Goal: Transaction & Acquisition: Purchase product/service

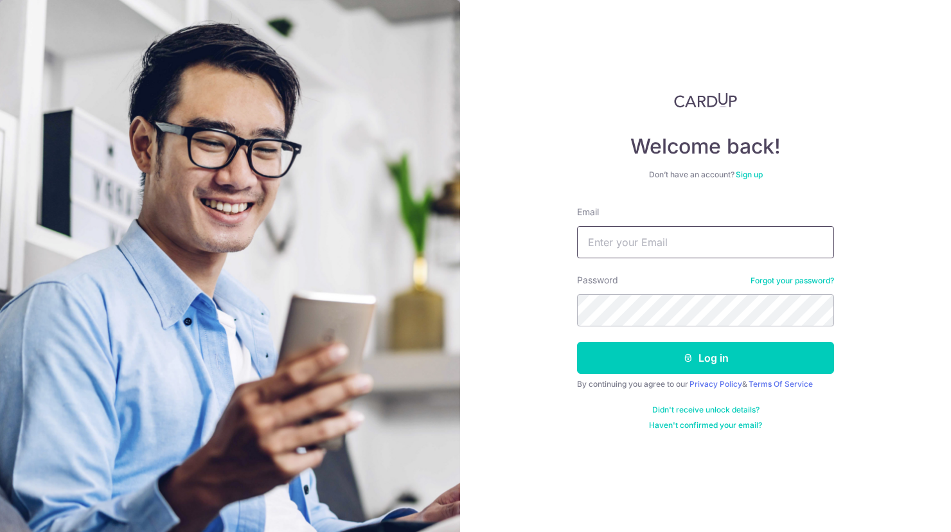
click at [713, 238] on input "Email" at bounding box center [705, 242] width 257 height 32
type input "[EMAIL_ADDRESS][DOMAIN_NAME]"
click at [577, 342] on button "Log in" at bounding box center [705, 358] width 257 height 32
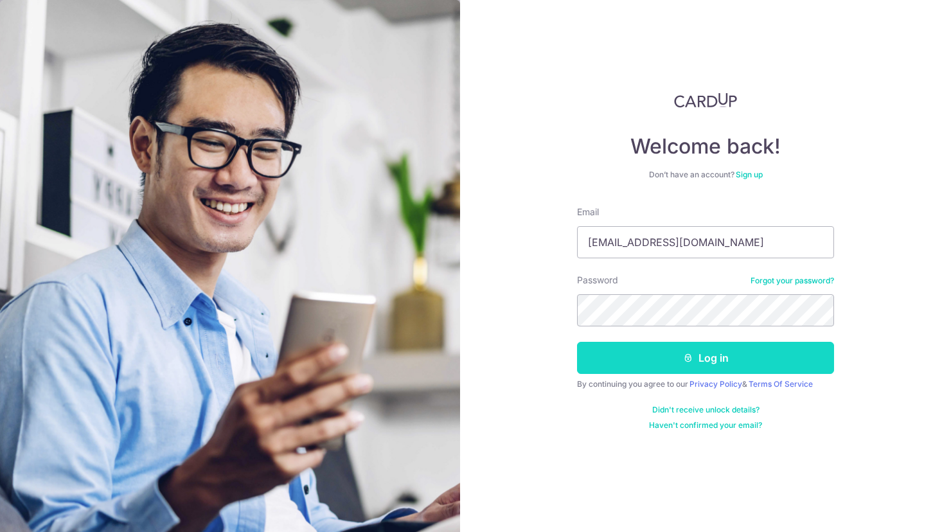
click at [683, 352] on button "Log in" at bounding box center [705, 358] width 257 height 32
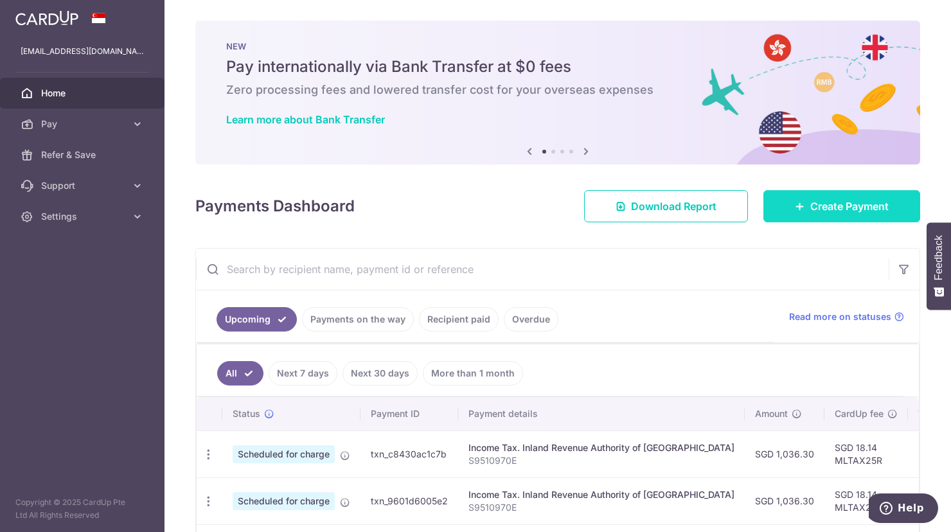
click at [784, 199] on link "Create Payment" at bounding box center [842, 206] width 157 height 32
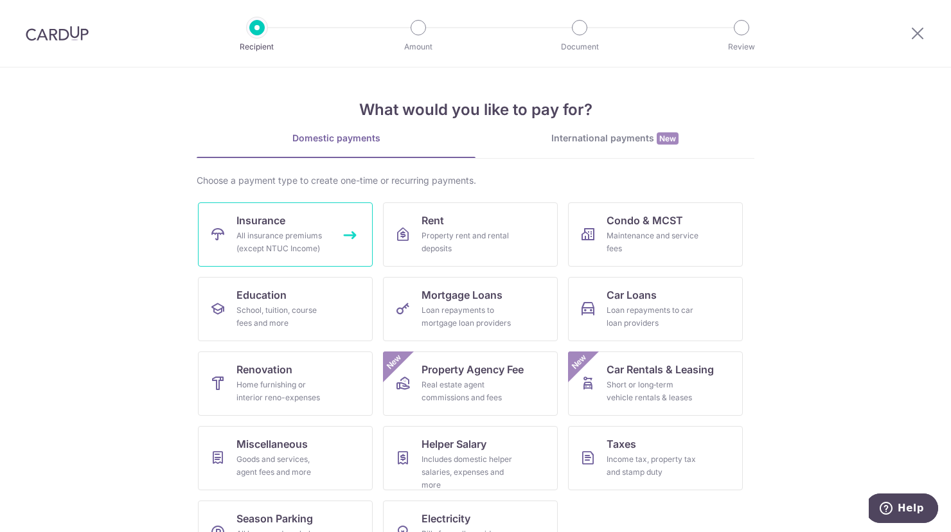
click at [294, 220] on link "Insurance All insurance premiums (except NTUC Income)" at bounding box center [285, 234] width 175 height 64
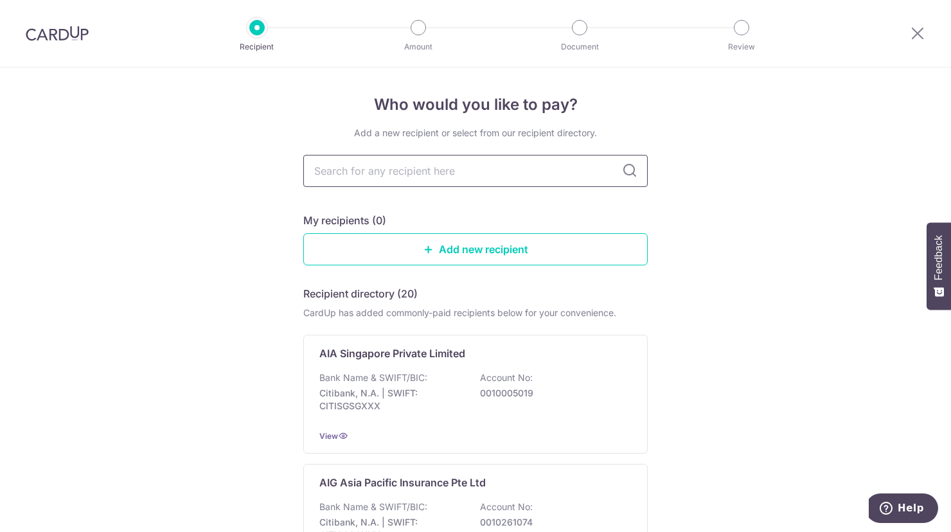
drag, startPoint x: 0, startPoint y: 0, endPoint x: 345, endPoint y: 171, distance: 385.2
click at [345, 171] on input "text" at bounding box center [475, 171] width 345 height 32
click at [359, 177] on input "text" at bounding box center [475, 171] width 345 height 32
type input "prudential"
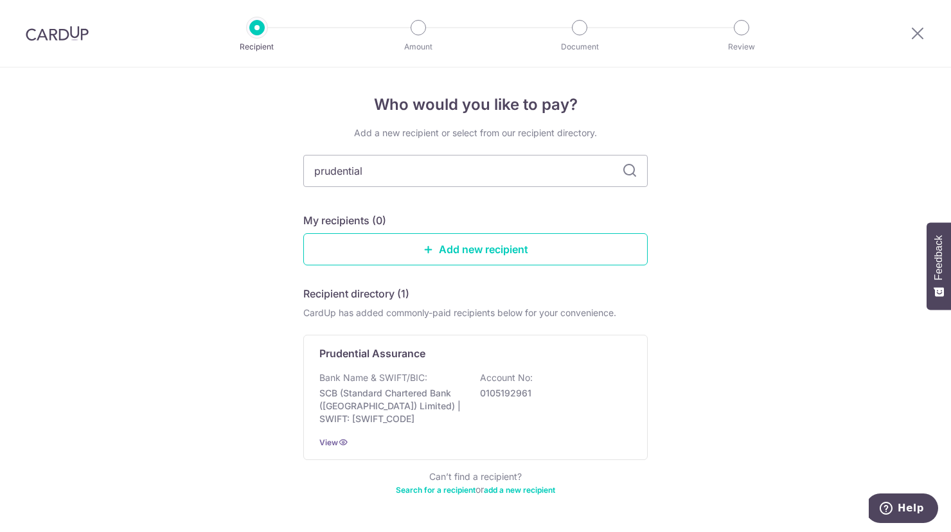
click at [359, 357] on p "Prudential Assurance" at bounding box center [372, 353] width 106 height 15
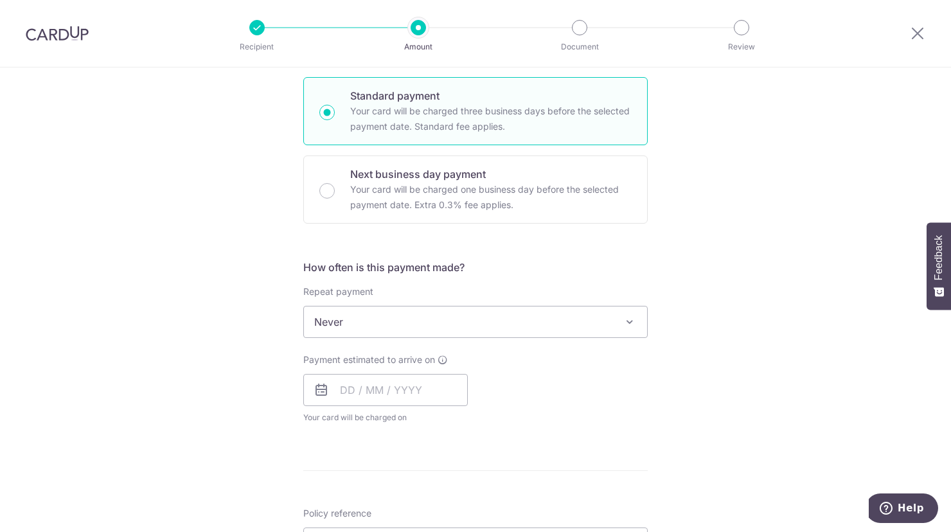
scroll to position [306, 0]
click at [341, 313] on span "Never" at bounding box center [475, 321] width 343 height 31
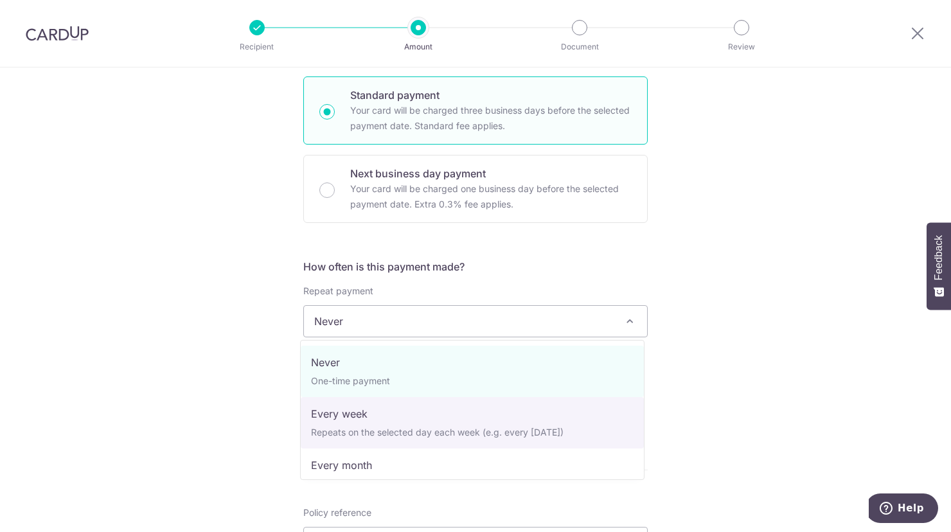
scroll to position [180, 0]
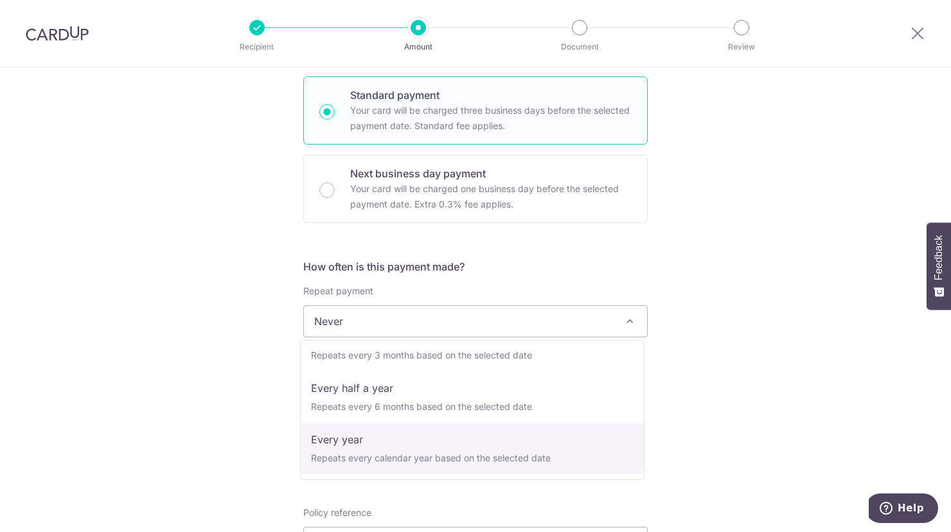
select select "6"
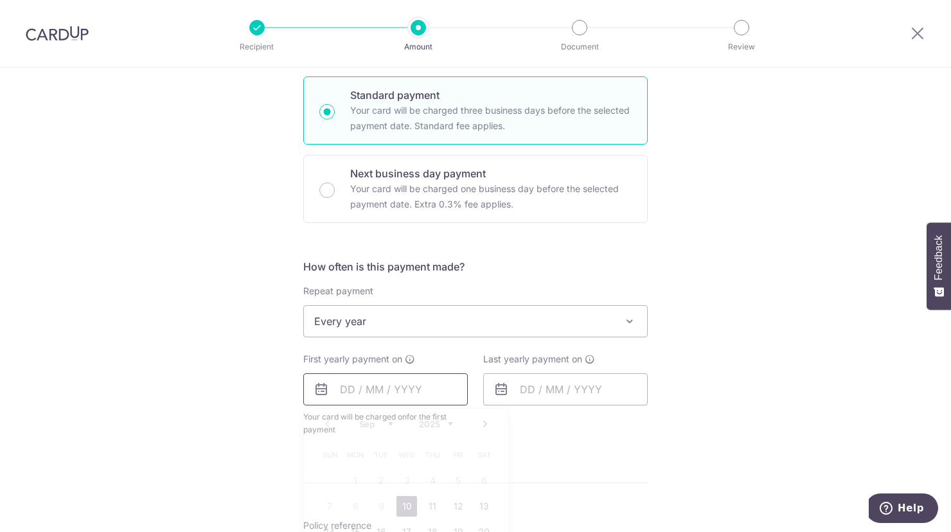
click at [345, 386] on input "text" at bounding box center [385, 389] width 165 height 32
click at [339, 392] on input "text" at bounding box center [385, 389] width 165 height 32
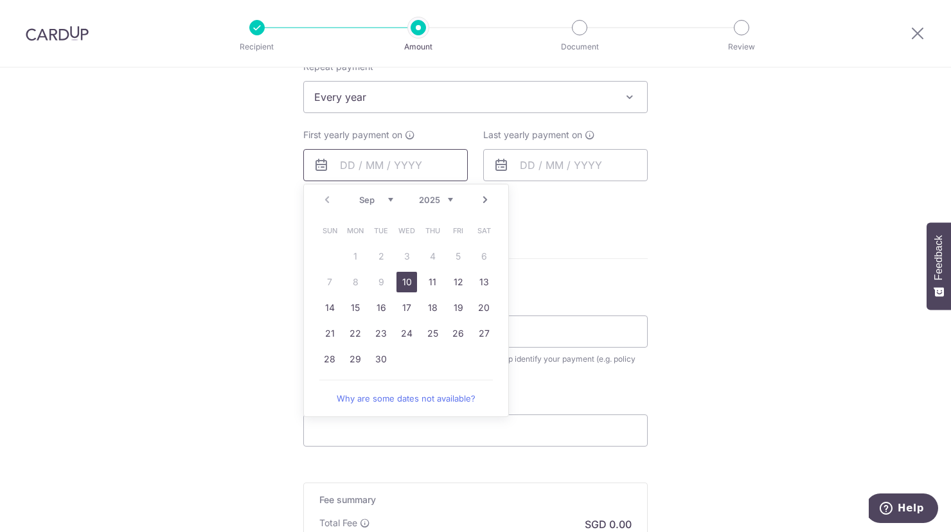
scroll to position [531, 0]
click at [457, 281] on link "12" at bounding box center [458, 281] width 21 height 21
type input "12/09/2025"
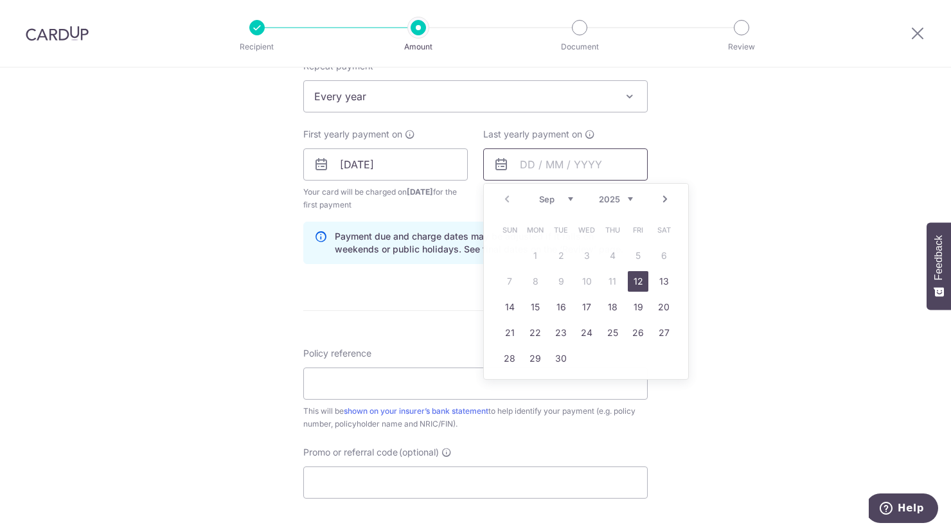
click at [532, 166] on input "text" at bounding box center [565, 164] width 165 height 32
click at [613, 195] on select "2025 2026 2027 2028 2029 2030 2031 2032 2033 2034 2035" at bounding box center [616, 199] width 34 height 10
click at [507, 299] on link "12" at bounding box center [509, 307] width 21 height 21
type input "12/09/2027"
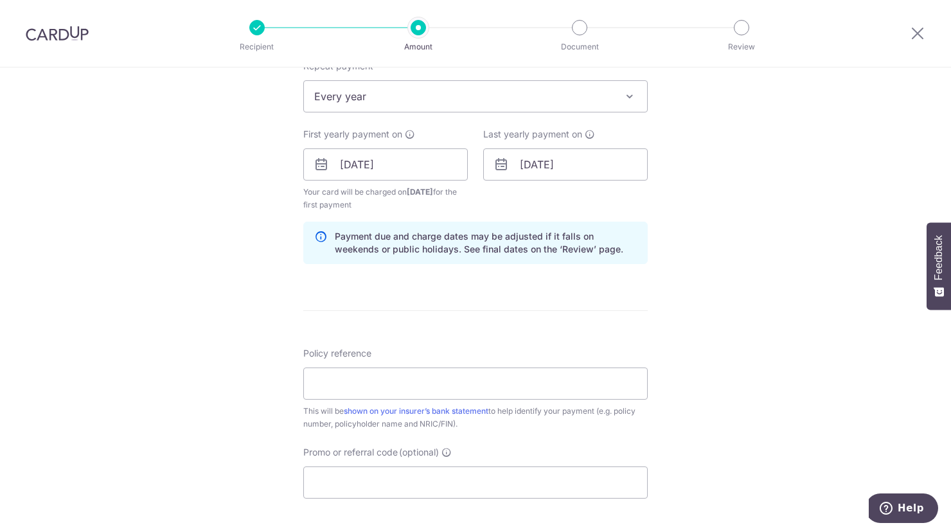
click at [474, 294] on form "Enter payment amount SGD Select Card Select option Add credit card Your Cards *…" at bounding box center [475, 162] width 345 height 1083
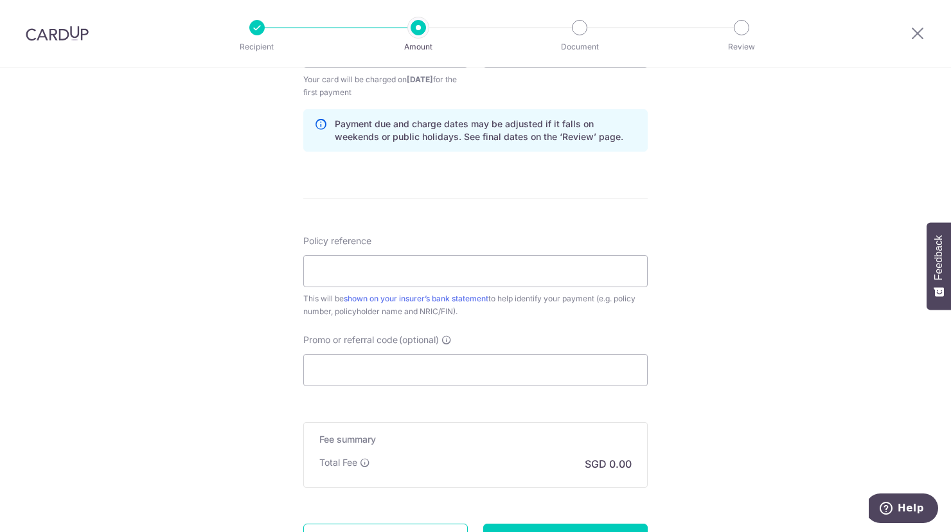
scroll to position [643, 0]
click at [436, 272] on input "Policy reference" at bounding box center [475, 271] width 345 height 32
click at [427, 273] on input "Policy reference" at bounding box center [475, 271] width 345 height 32
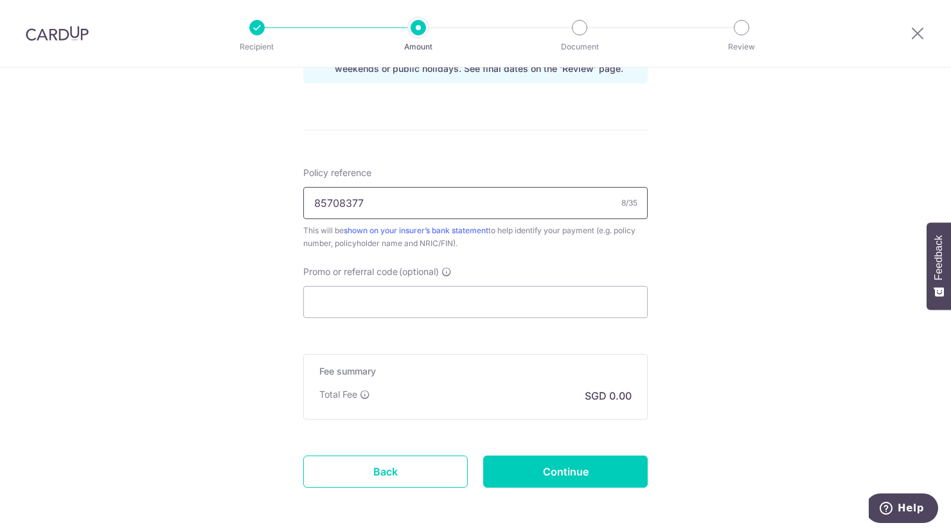
scroll to position [713, 0]
type input "85708377"
click at [410, 291] on input "Promo or referral code (optional)" at bounding box center [475, 301] width 345 height 32
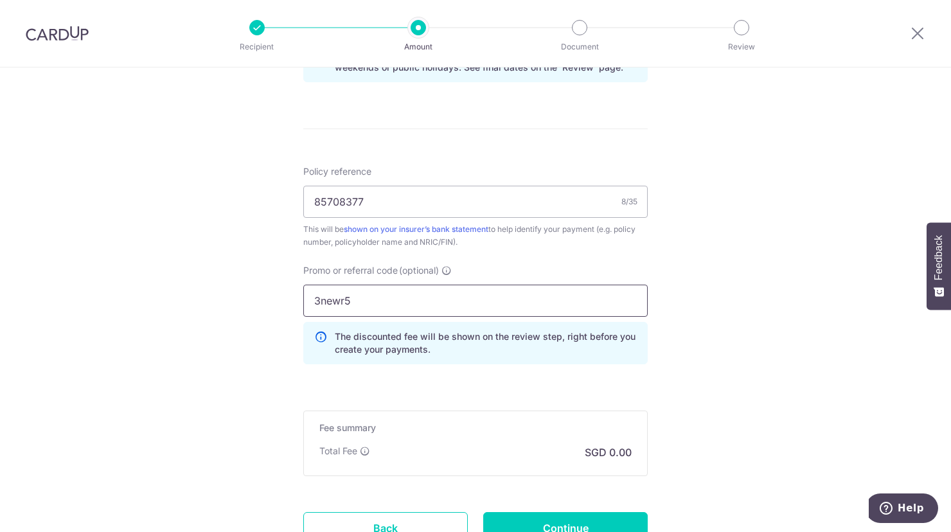
type input "3newr5"
click at [458, 455] on div "Total Fee SGD 0.00" at bounding box center [475, 452] width 312 height 15
click at [508, 202] on input "85708377" at bounding box center [475, 202] width 345 height 32
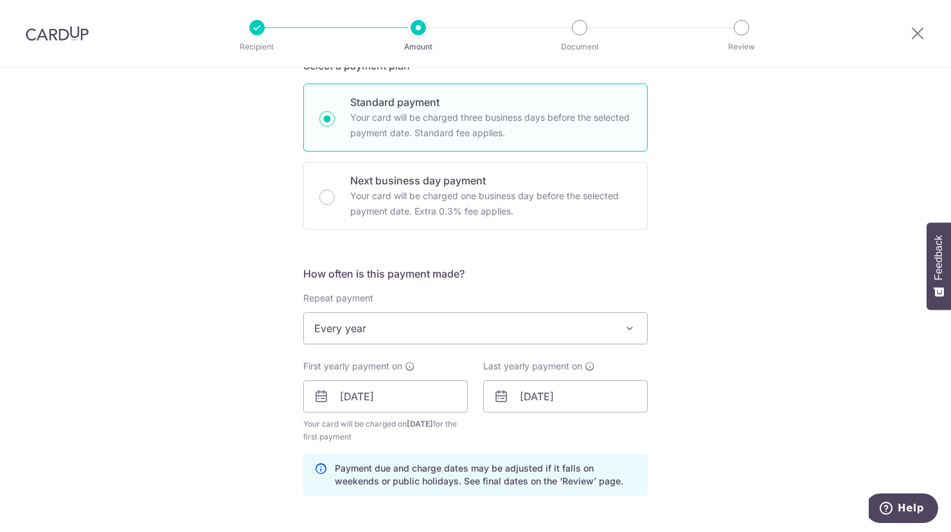
scroll to position [0, 0]
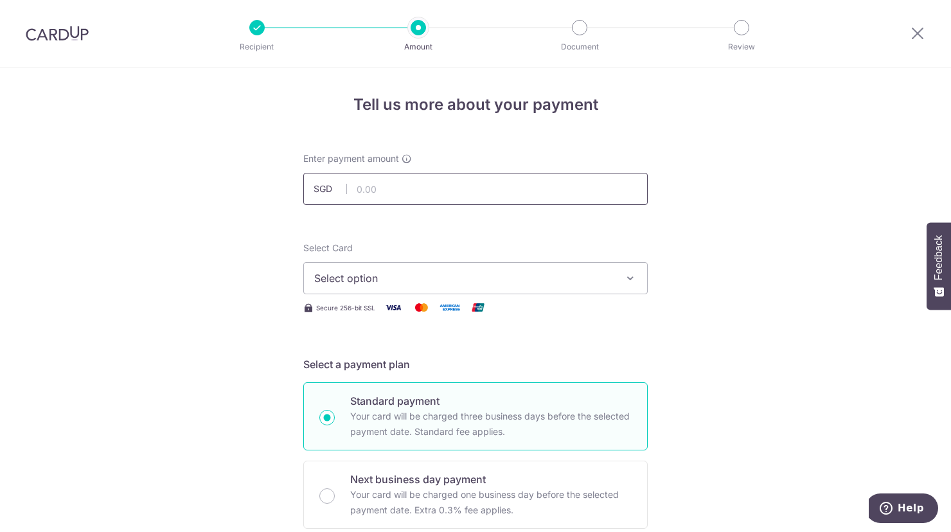
click at [440, 197] on input "text" at bounding box center [475, 189] width 345 height 32
type input "4,911.60"
click at [454, 269] on button "Select option" at bounding box center [475, 278] width 345 height 32
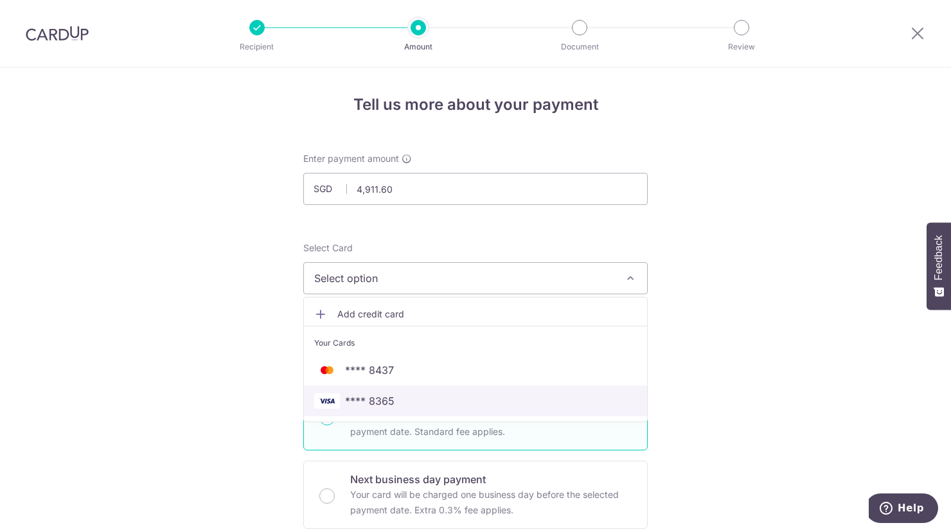
click at [393, 397] on span "**** 8365" at bounding box center [475, 400] width 323 height 15
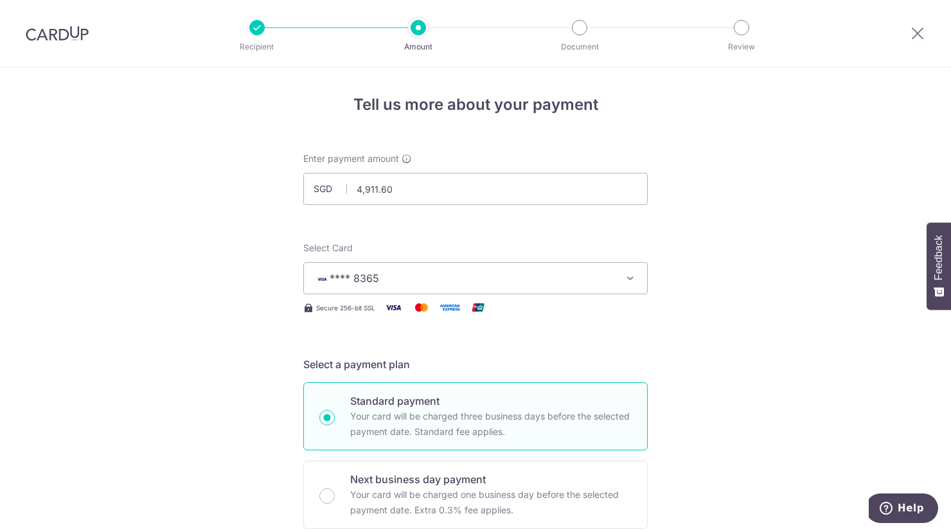
click at [564, 453] on div "Standard payment Your card will be charged three business days before the selec…" at bounding box center [475, 455] width 345 height 147
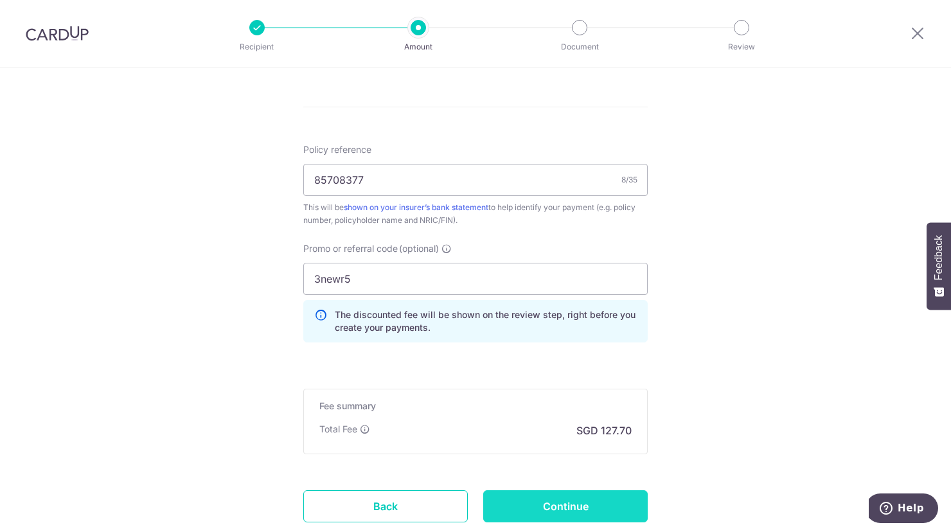
scroll to position [741, 0]
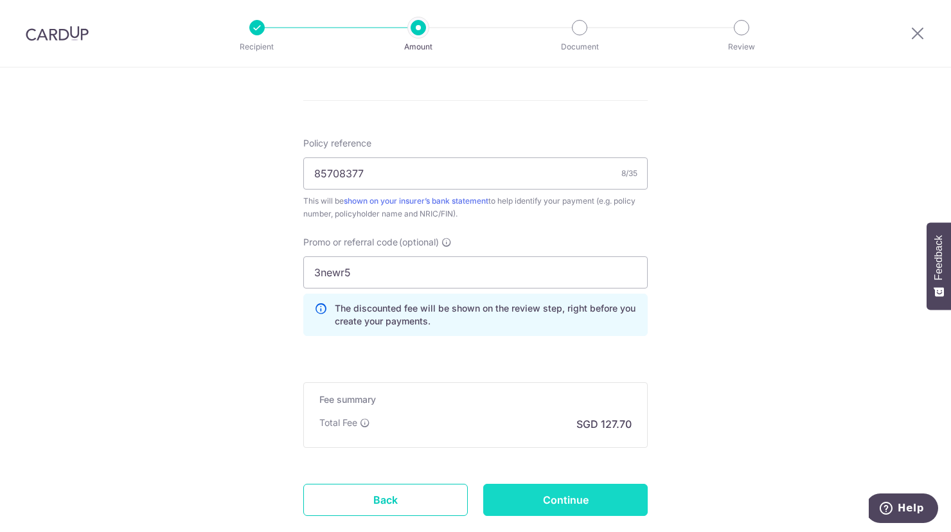
click at [579, 505] on input "Continue" at bounding box center [565, 500] width 165 height 32
type input "Create Schedule"
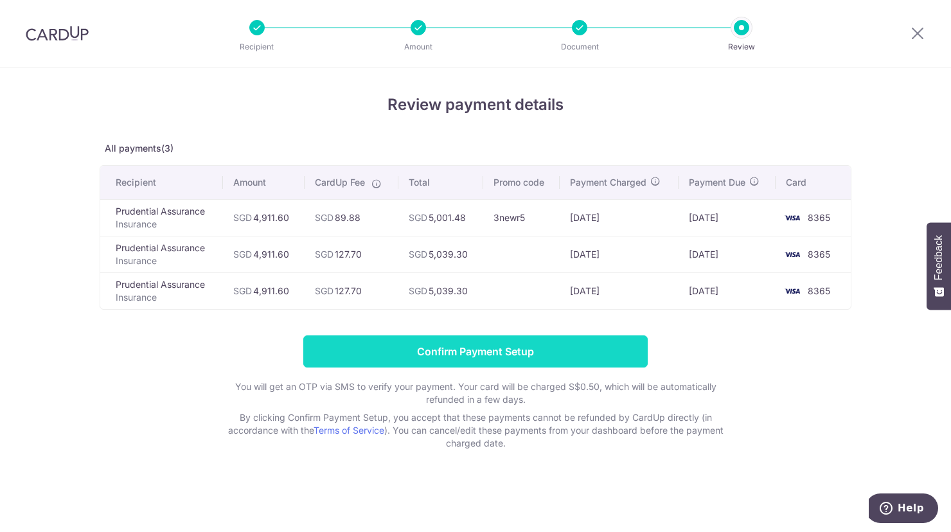
click at [578, 345] on input "Confirm Payment Setup" at bounding box center [475, 352] width 345 height 32
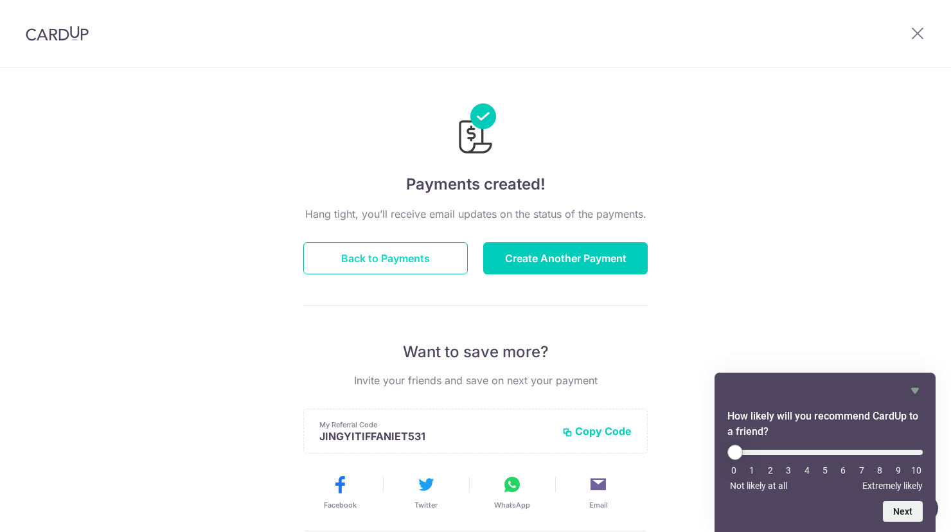
click at [386, 256] on button "Back to Payments" at bounding box center [385, 258] width 165 height 32
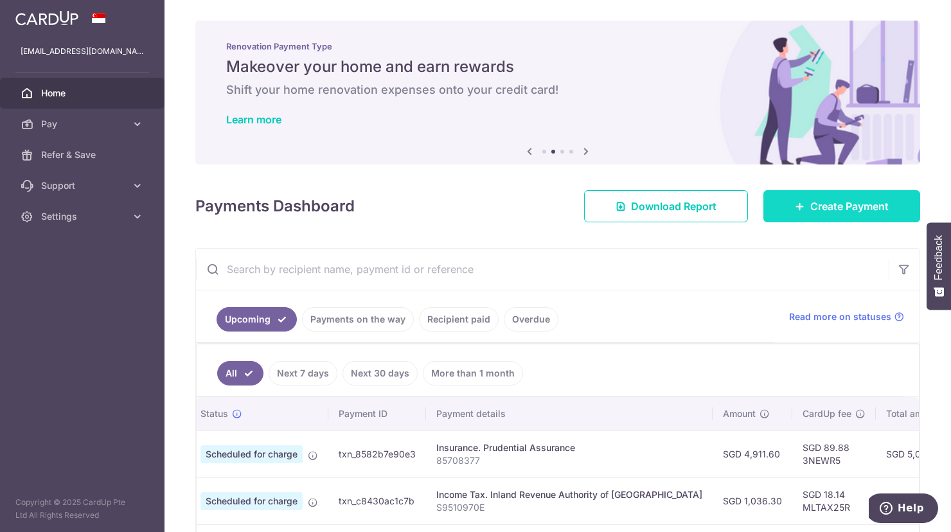
click at [825, 199] on span "Create Payment" at bounding box center [850, 206] width 78 height 15
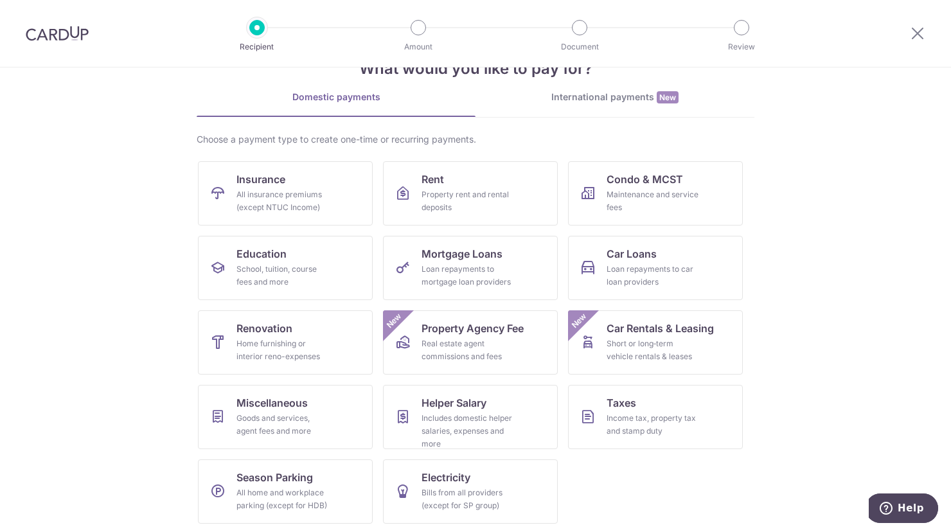
scroll to position [43, 0]
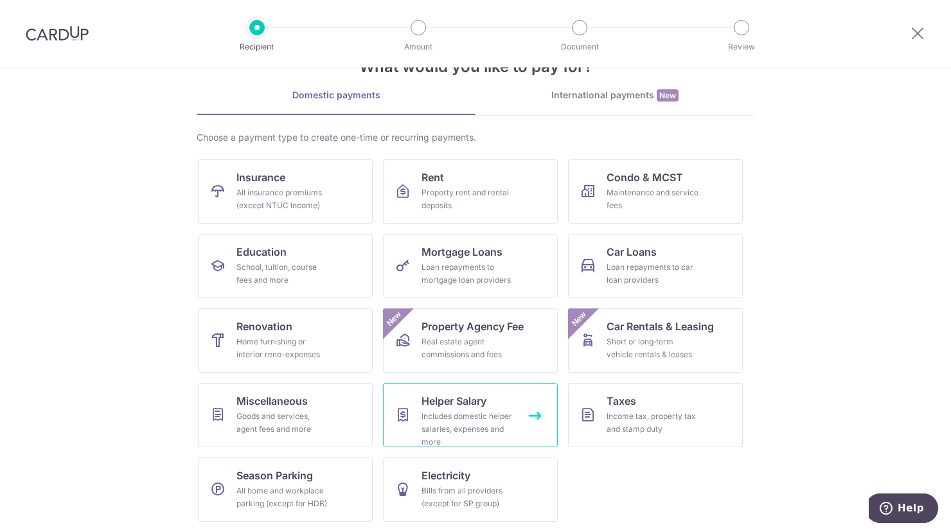
click at [422, 398] on span "Helper Salary" at bounding box center [454, 400] width 65 height 15
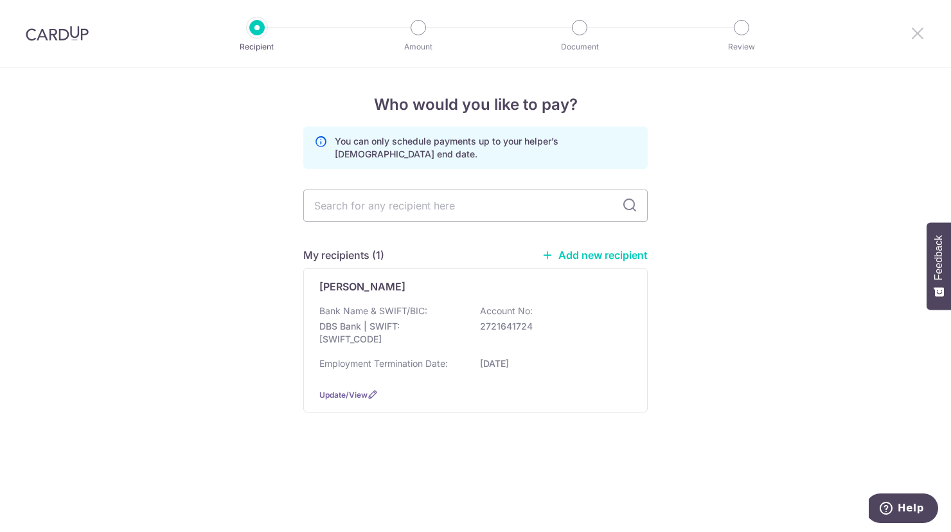
click at [917, 35] on icon at bounding box center [917, 33] width 15 height 16
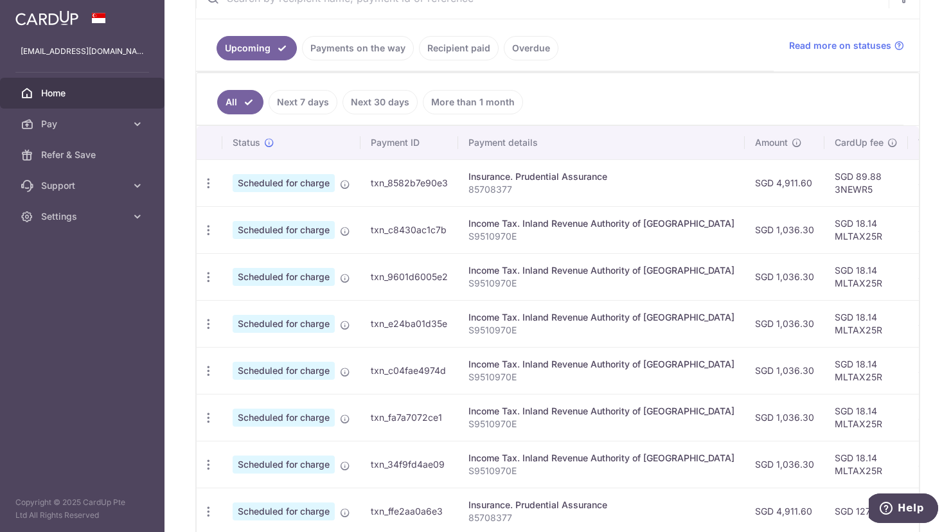
scroll to position [265, 0]
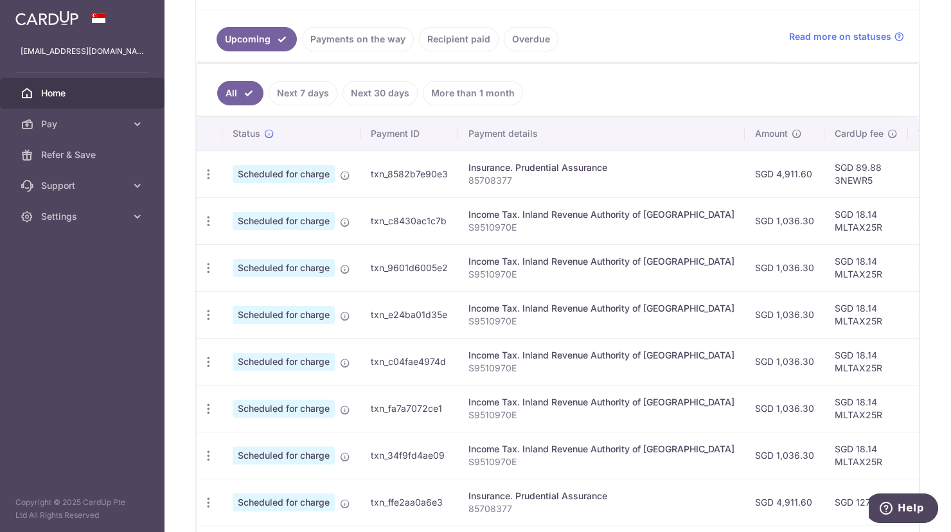
click at [451, 231] on td "txn_c8430ac1c7b" at bounding box center [410, 220] width 98 height 47
click at [429, 181] on td "txn_8582b7e90e3" at bounding box center [410, 173] width 98 height 47
click at [403, 166] on td "txn_8582b7e90e3" at bounding box center [410, 173] width 98 height 47
click at [408, 221] on td "txn_c8430ac1c7b" at bounding box center [410, 220] width 98 height 47
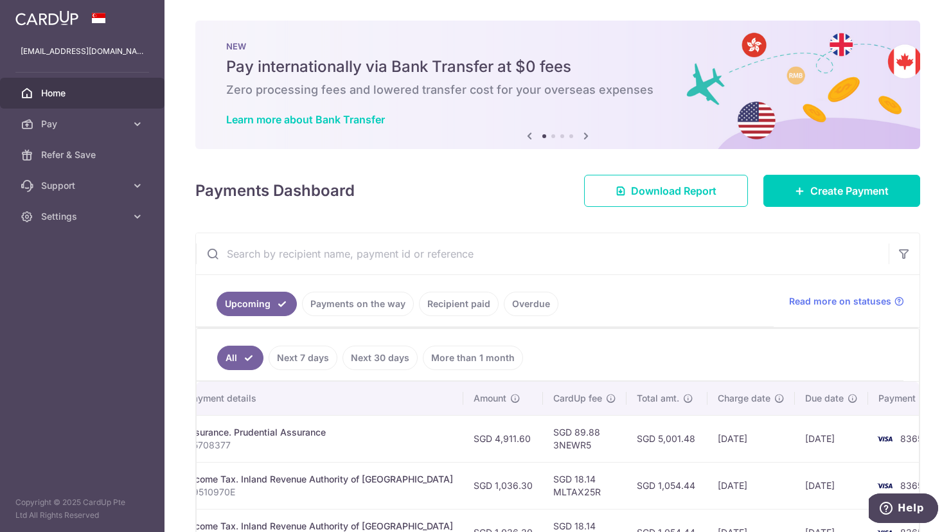
scroll to position [127, 0]
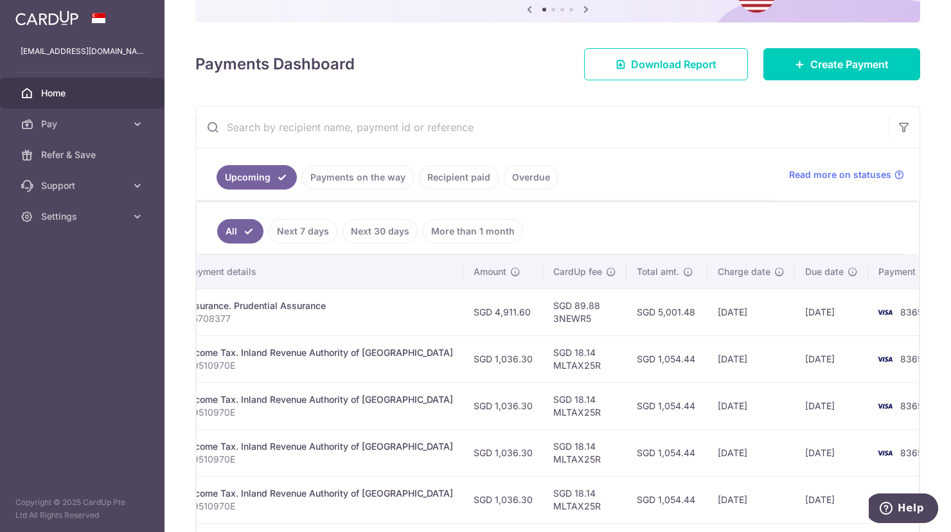
click at [357, 298] on td "Insurance. Prudential Assurance 85708377" at bounding box center [320, 312] width 287 height 47
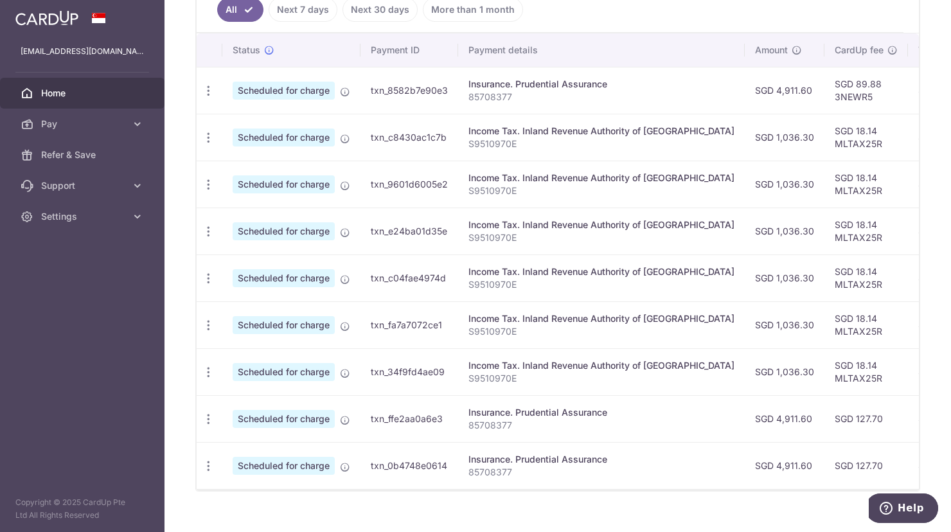
scroll to position [0, 0]
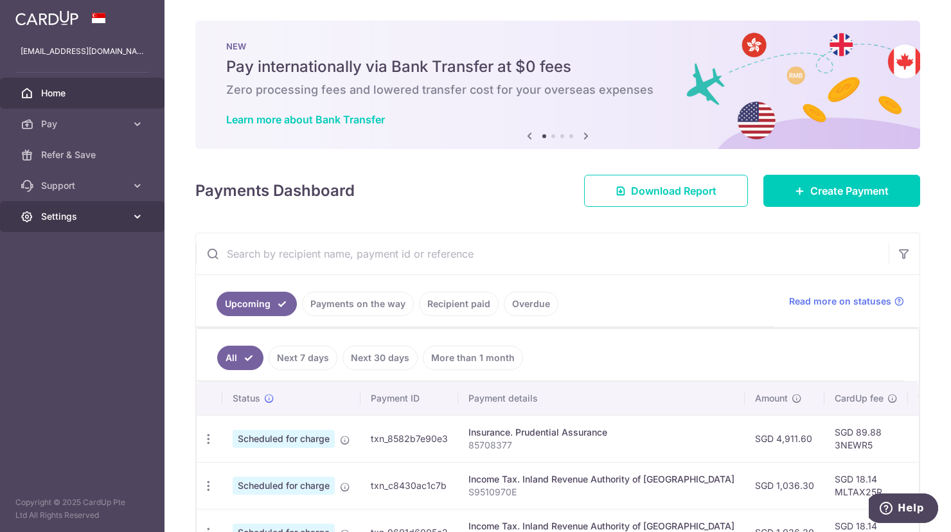
click at [118, 215] on span "Settings" at bounding box center [83, 216] width 85 height 13
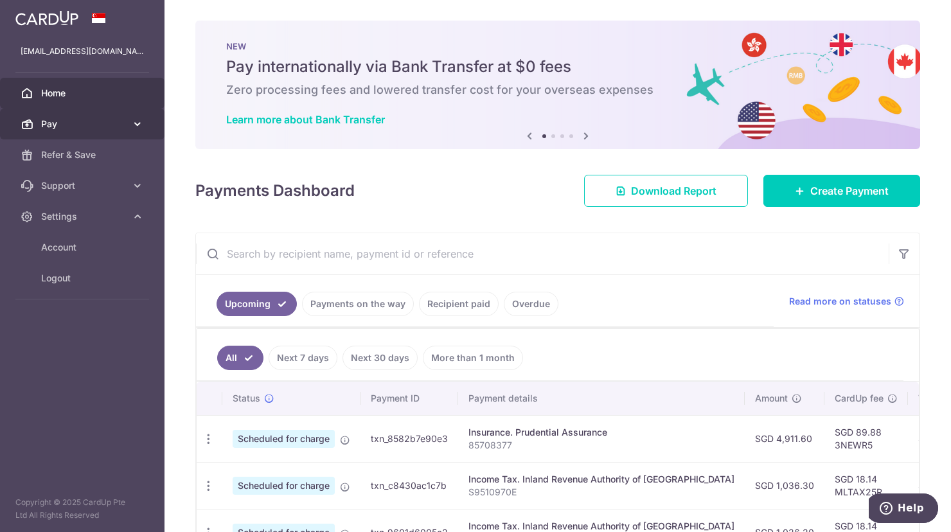
click at [60, 121] on span "Pay" at bounding box center [83, 124] width 85 height 13
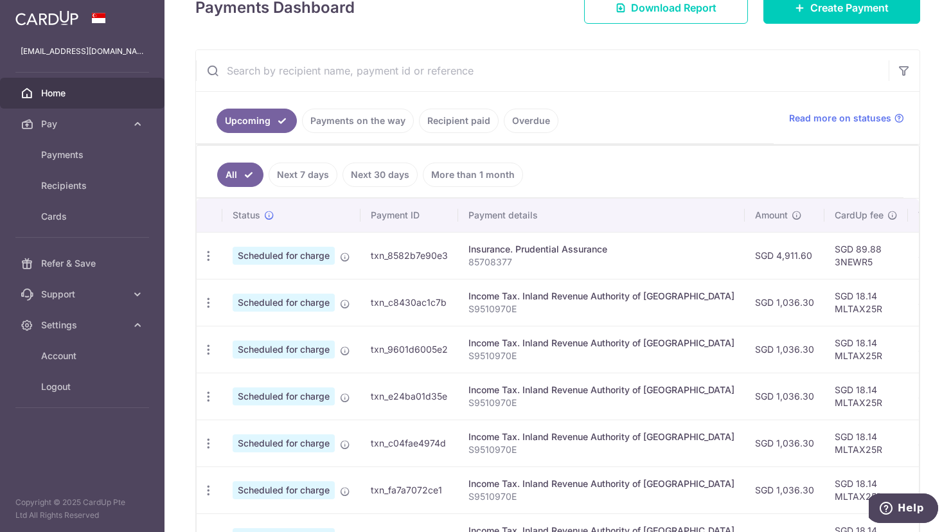
scroll to position [0, 282]
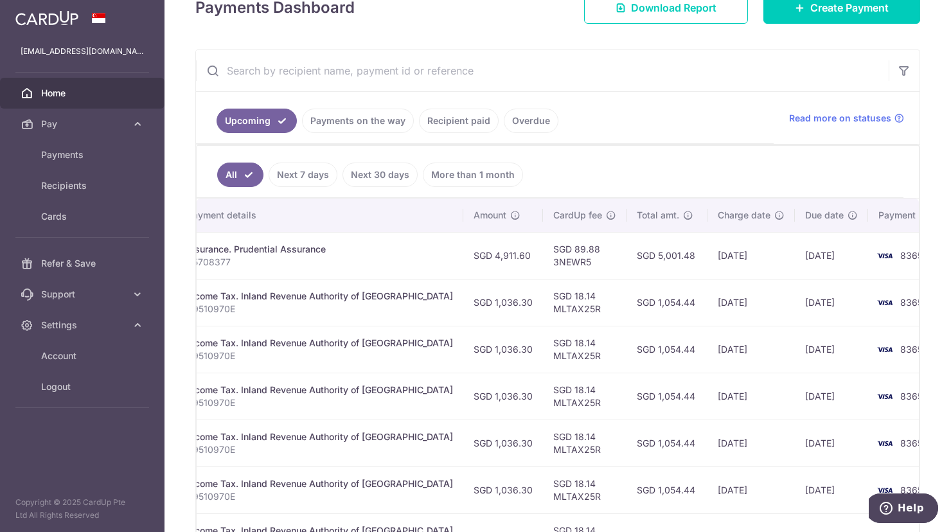
click at [564, 343] on td "SGD 18.14 MLTAX25R" at bounding box center [585, 349] width 84 height 47
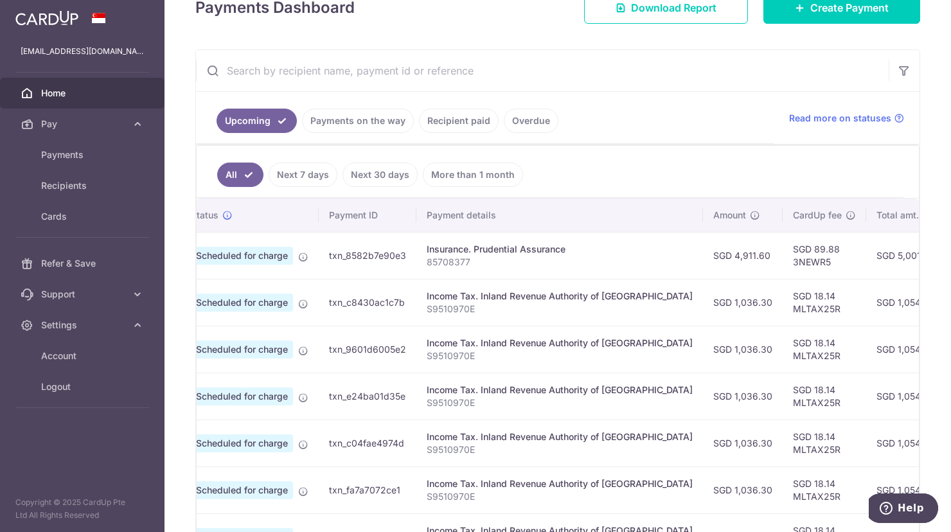
scroll to position [0, 0]
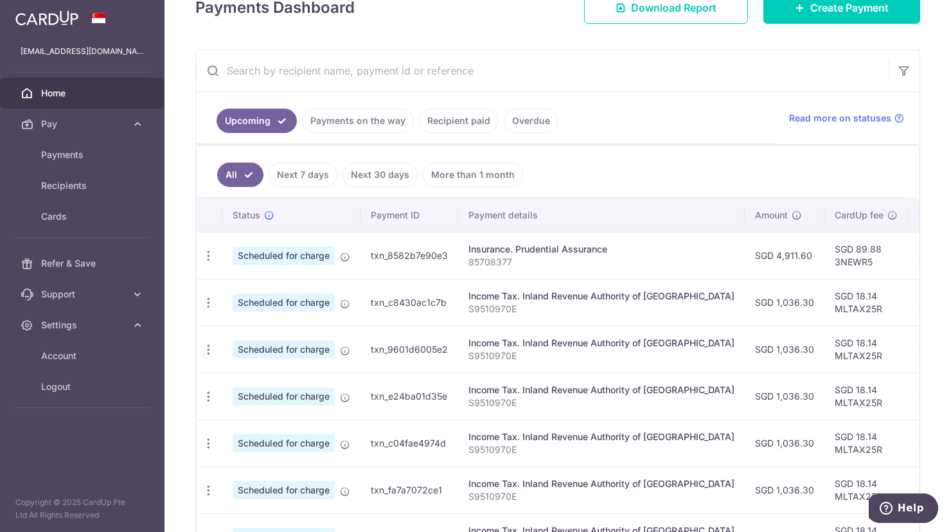
click at [298, 262] on span "Scheduled for charge" at bounding box center [284, 256] width 102 height 18
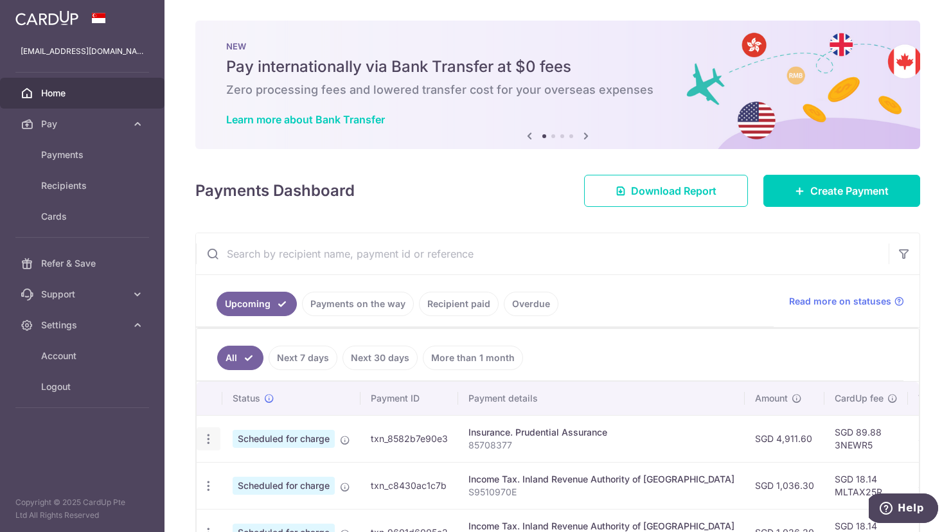
click at [208, 442] on icon "button" at bounding box center [208, 439] width 13 height 13
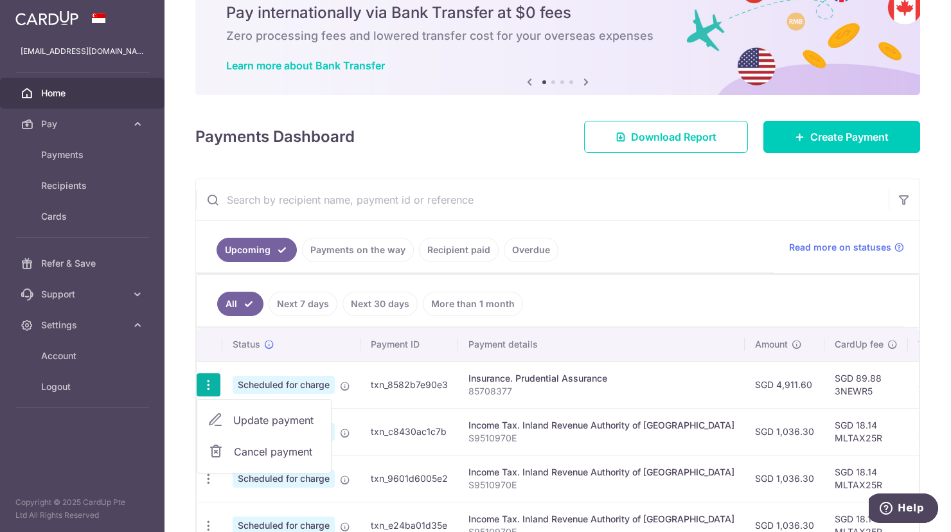
scroll to position [62, 0]
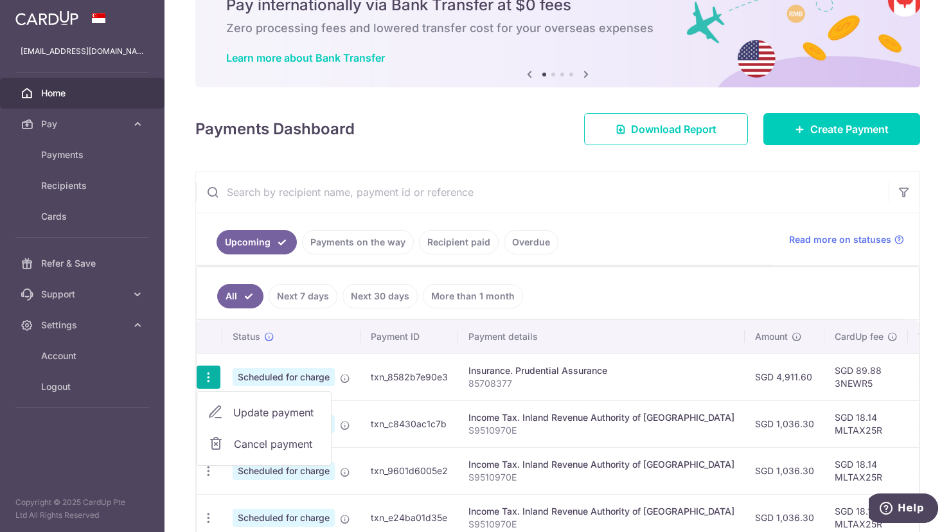
click at [589, 263] on ul "Upcoming Payments on the way Recipient paid Overdue" at bounding box center [485, 239] width 578 height 52
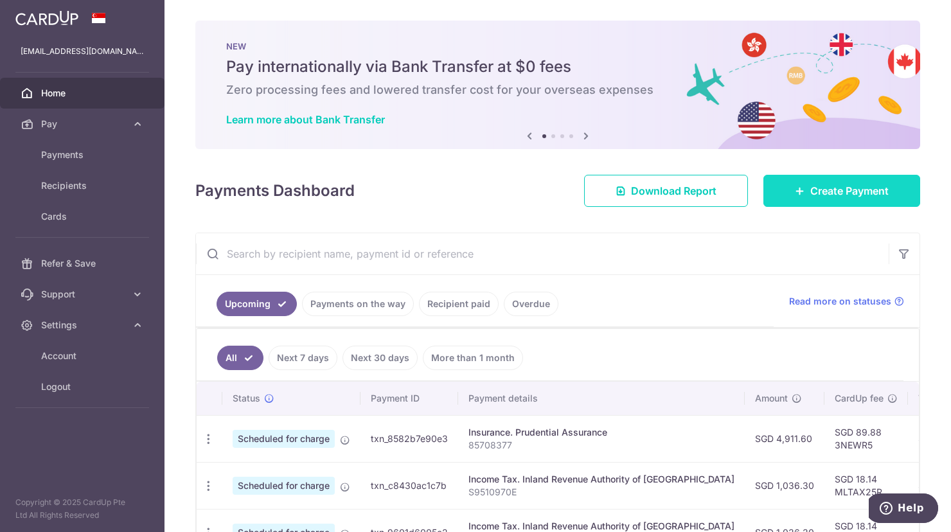
click at [804, 199] on link "Create Payment" at bounding box center [842, 191] width 157 height 32
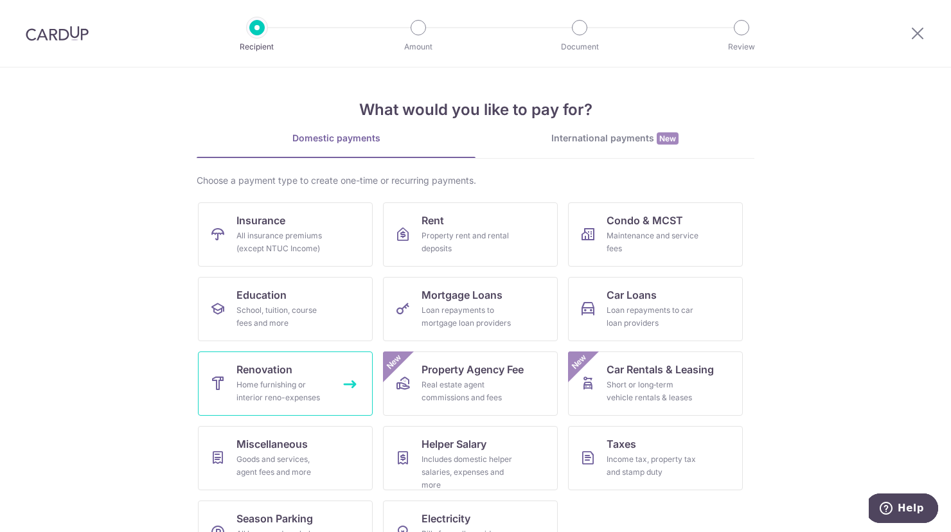
scroll to position [43, 0]
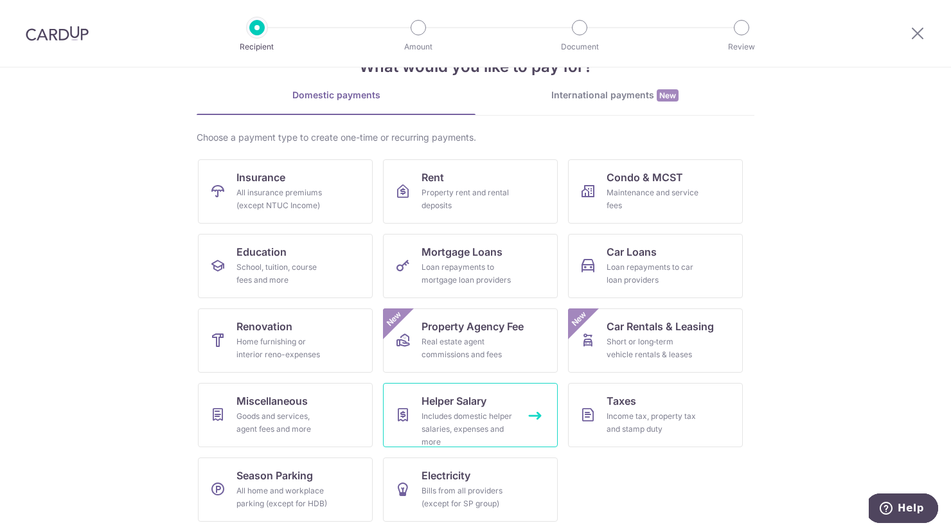
click at [445, 419] on div "Includes domestic helper salaries, expenses and more" at bounding box center [468, 429] width 93 height 39
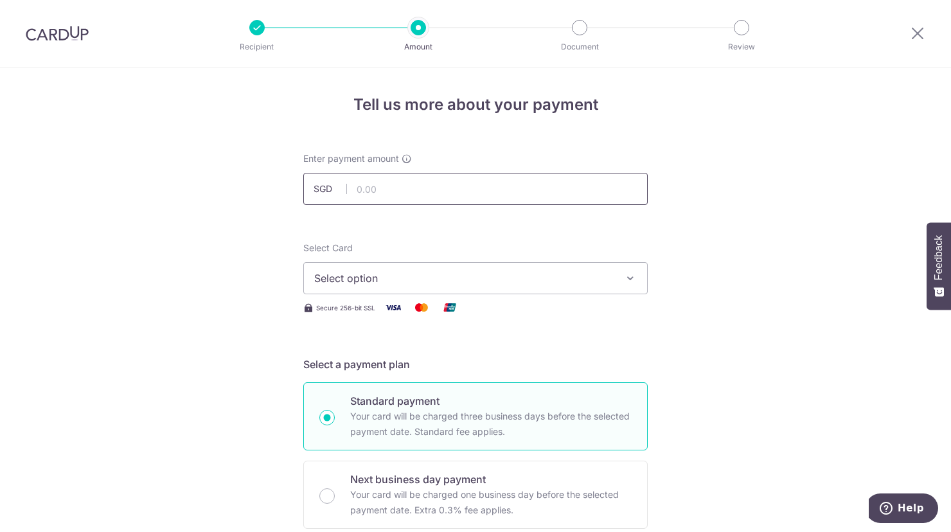
click at [389, 189] on input "text" at bounding box center [475, 189] width 345 height 32
click at [375, 191] on input "text" at bounding box center [475, 189] width 345 height 32
type input "700.00"
click at [565, 280] on span "Select option" at bounding box center [464, 278] width 300 height 15
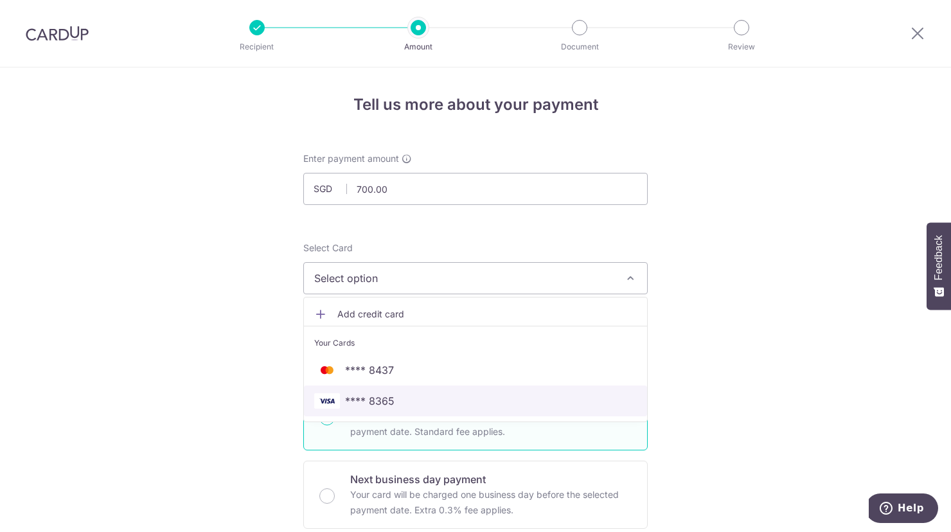
click at [390, 407] on span "**** 8365" at bounding box center [369, 400] width 49 height 15
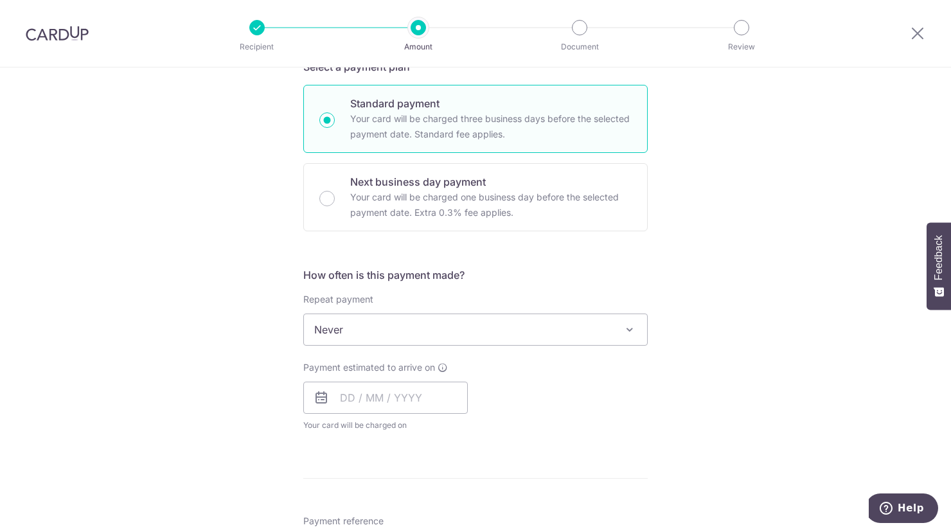
scroll to position [356, 0]
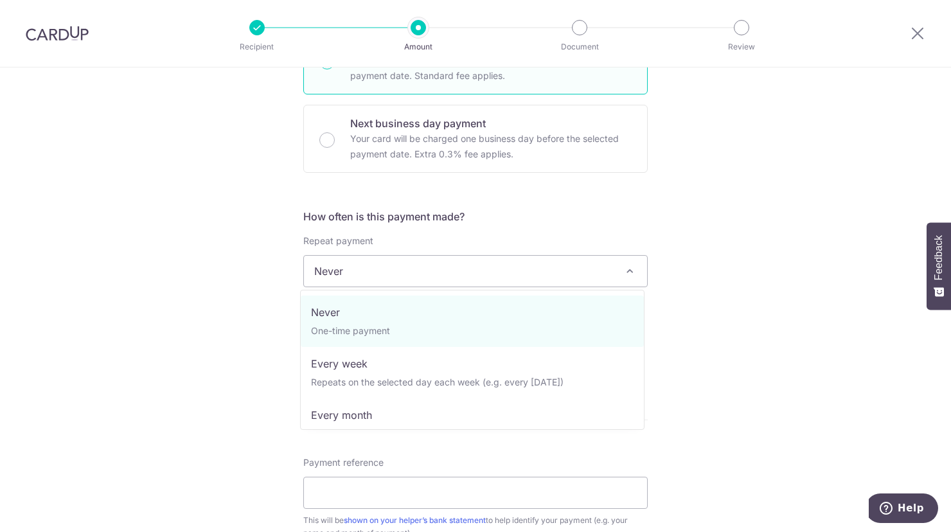
click at [374, 282] on span "Never" at bounding box center [475, 271] width 343 height 31
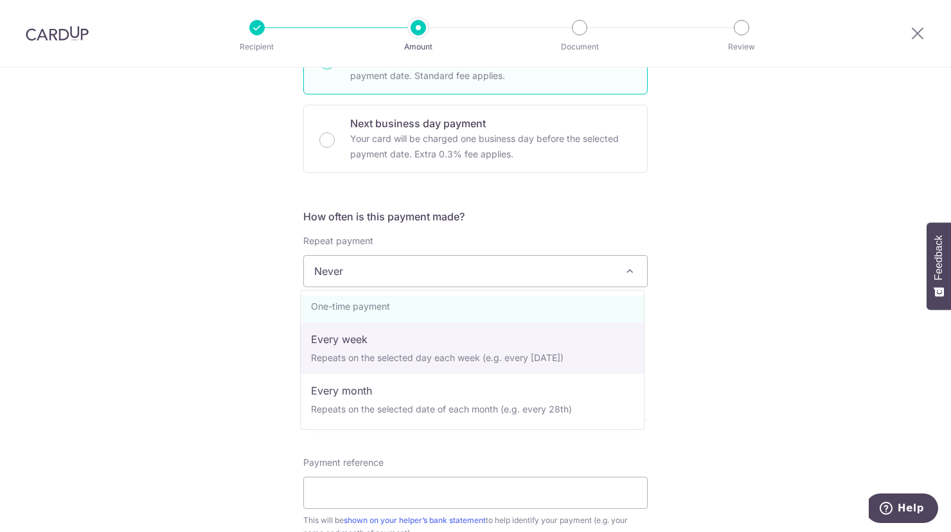
scroll to position [25, 0]
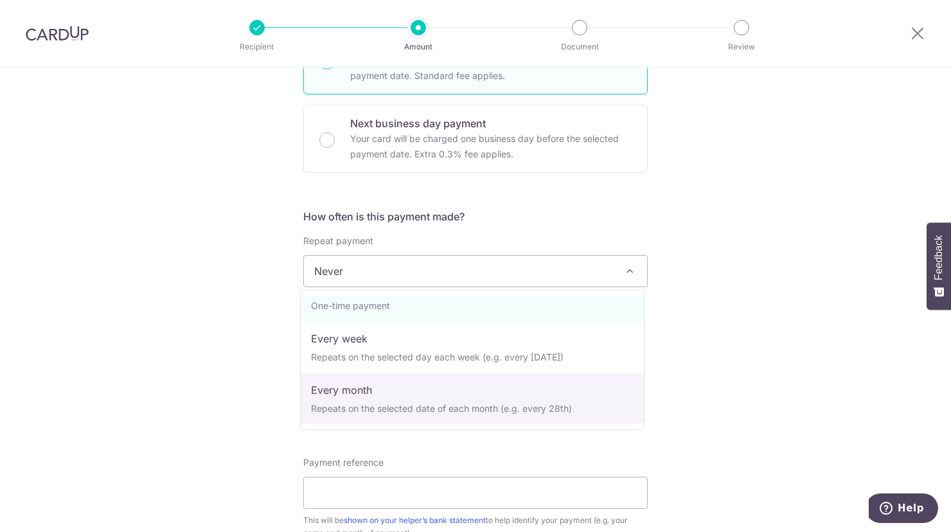
select select "3"
type input "25/06/2026"
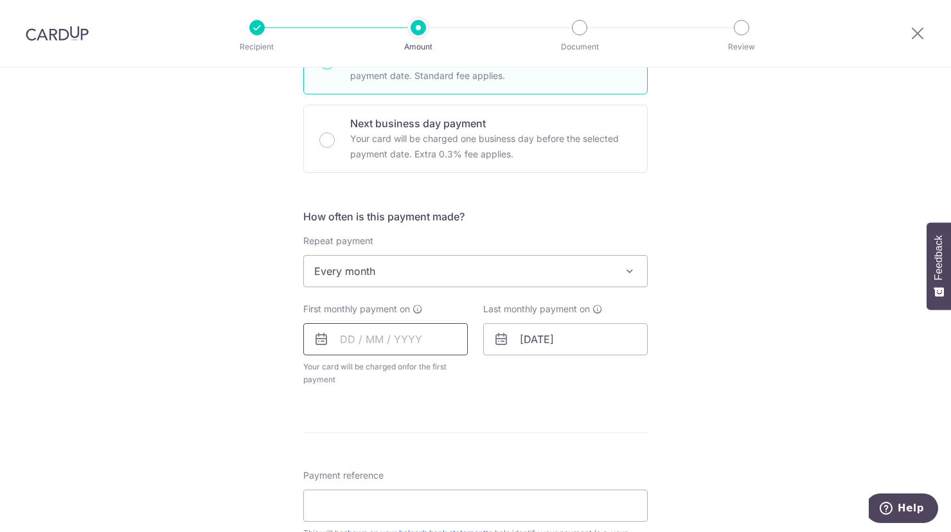
click at [349, 330] on input "text" at bounding box center [385, 339] width 165 height 32
click at [262, 371] on div "Tell us more about your payment Enter payment amount SGD 700.00 700.00 Select C…" at bounding box center [475, 299] width 951 height 1176
click at [406, 331] on input "text" at bounding box center [385, 339] width 165 height 32
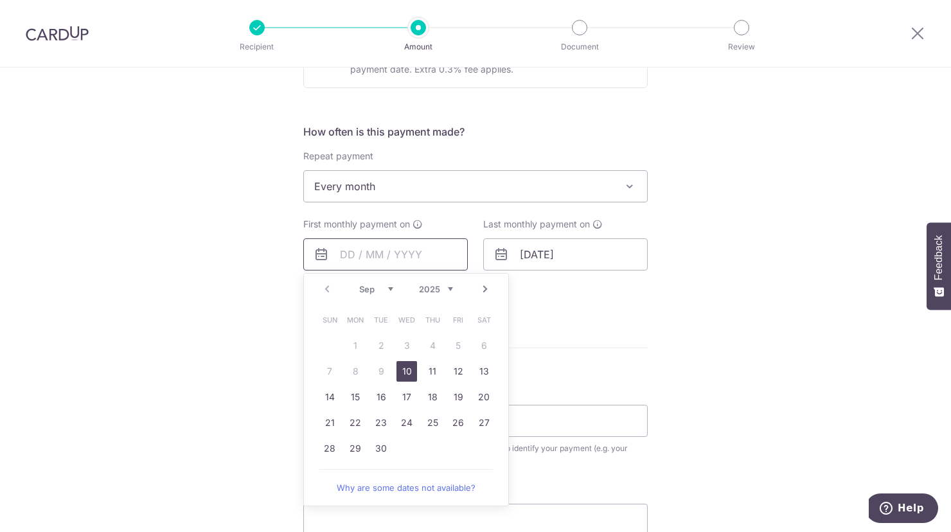
scroll to position [446, 0]
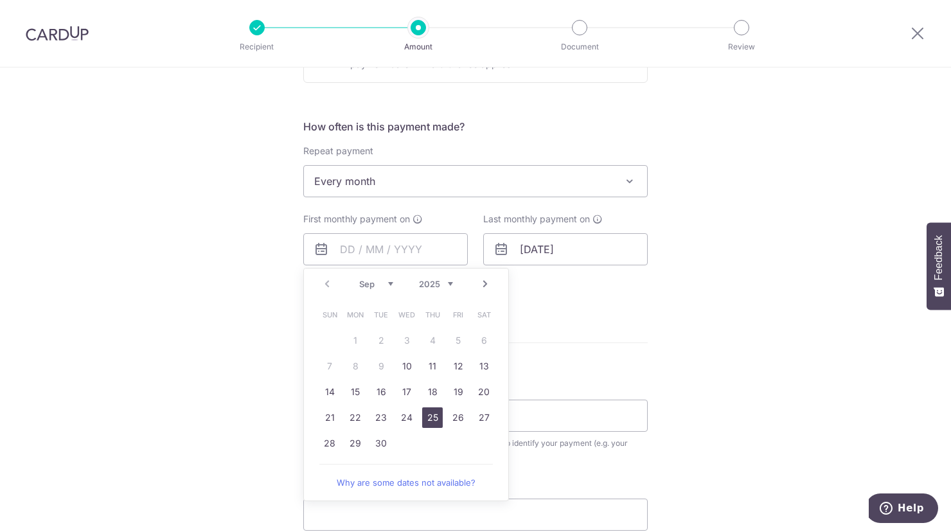
click at [422, 412] on link "25" at bounding box center [432, 418] width 21 height 21
type input "25/09/2025"
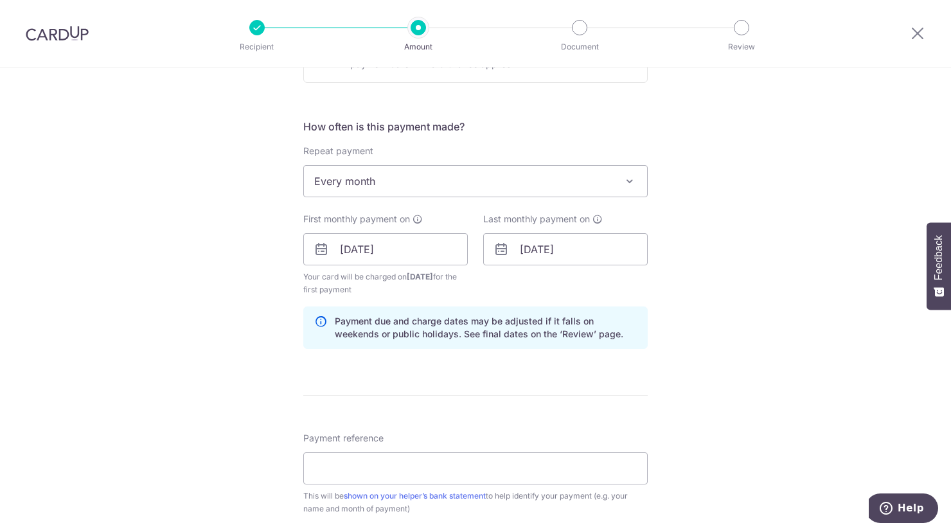
click at [501, 244] on icon at bounding box center [501, 249] width 15 height 15
click at [498, 249] on icon at bounding box center [501, 249] width 15 height 15
click at [545, 239] on input "25/06/2026" at bounding box center [565, 249] width 165 height 32
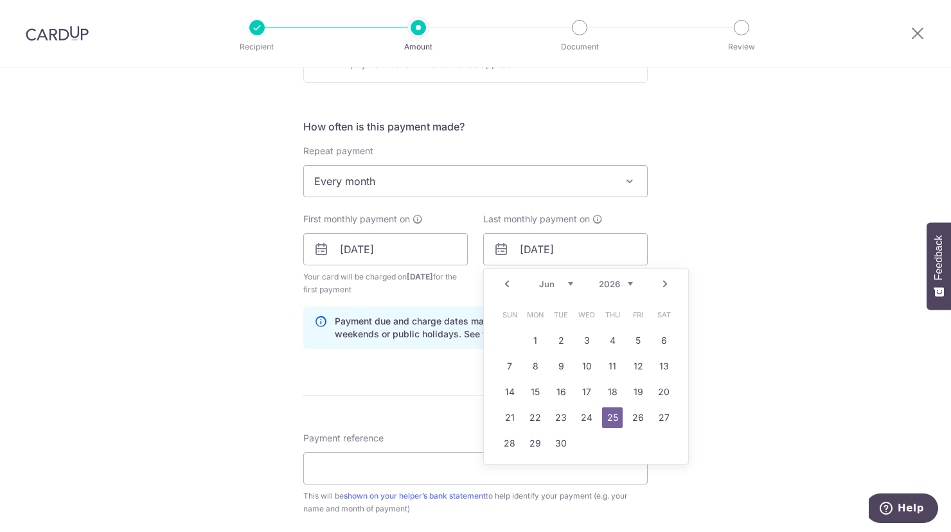
click at [504, 282] on link "Prev" at bounding box center [506, 283] width 15 height 15
click at [571, 283] on div "Jan Feb Mar Apr May Jun Jul Aug Sep Oct Nov Dec 2025 2026 2027 2028 2029 2030 2…" at bounding box center [586, 284] width 94 height 11
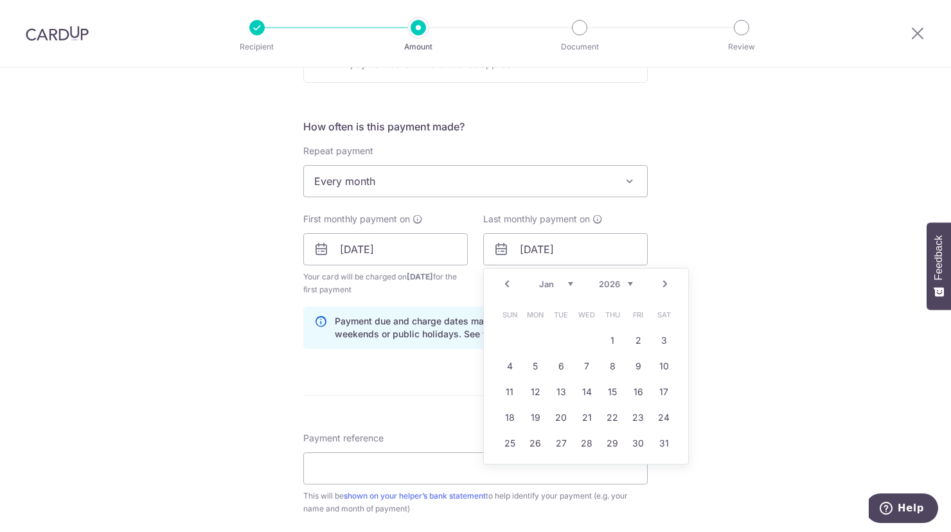
click at [661, 283] on link "Next" at bounding box center [665, 283] width 15 height 15
click at [659, 285] on link "Next" at bounding box center [665, 283] width 15 height 15
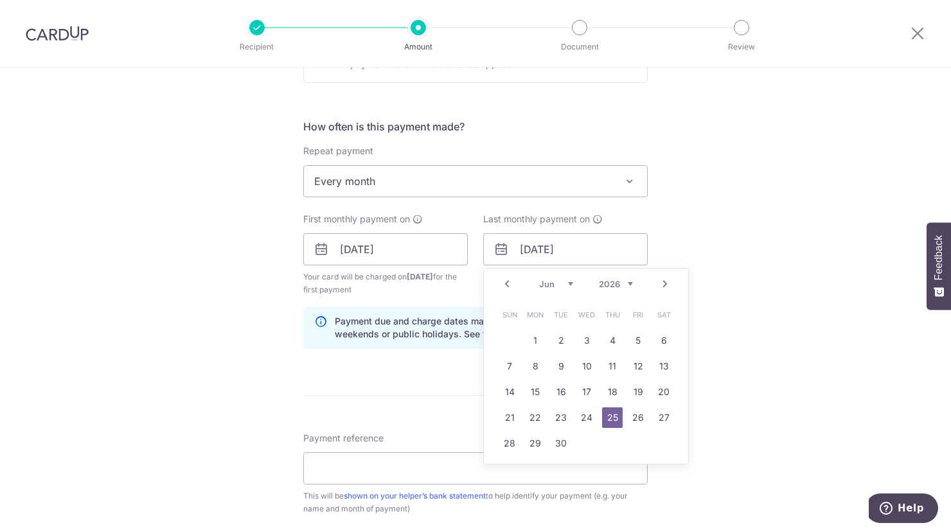
click at [659, 285] on link "Next" at bounding box center [665, 283] width 15 height 15
click at [698, 211] on div "Tell us more about your payment Enter payment amount SGD 700.00 700.00 Select C…" at bounding box center [475, 235] width 951 height 1228
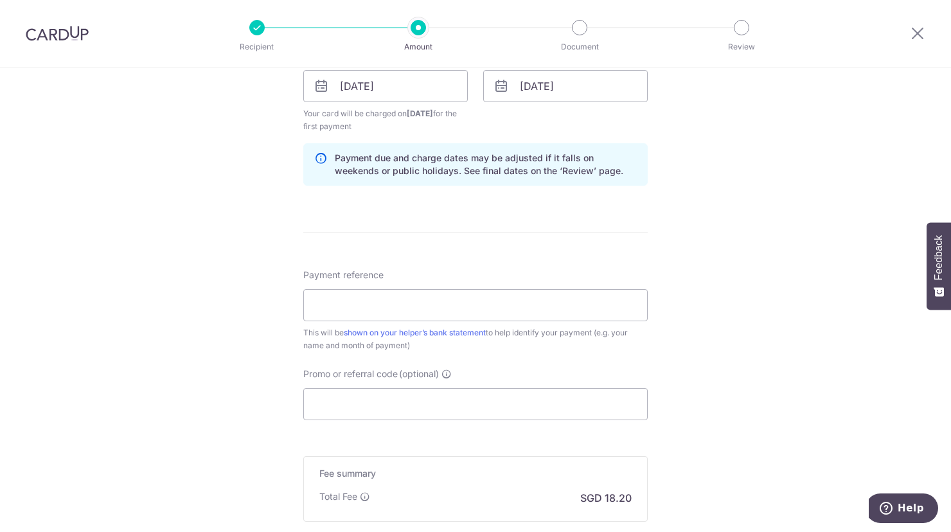
scroll to position [609, 0]
click at [530, 297] on input "Payment reference" at bounding box center [475, 306] width 345 height 32
click at [728, 352] on div "Tell us more about your payment Enter payment amount SGD 700.00 700.00 Select C…" at bounding box center [475, 73] width 951 height 1228
click at [560, 288] on div "Payment reference This will be shown on your helper’s bank statement to help id…" at bounding box center [475, 311] width 345 height 84
click at [528, 296] on input "Payment reference" at bounding box center [475, 306] width 345 height 32
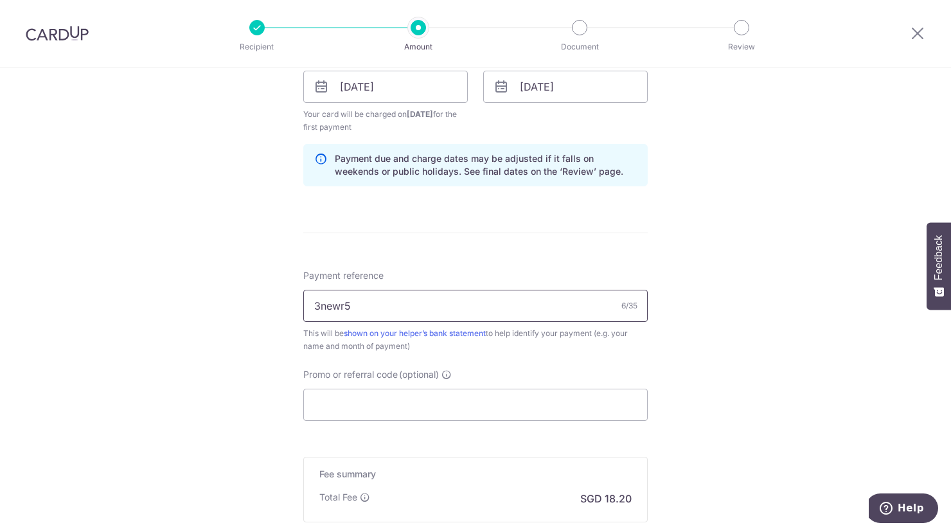
click at [441, 304] on input "3newr5" at bounding box center [475, 306] width 345 height 32
type input "3newr5"
click at [438, 402] on input "Promo or referral code (optional)" at bounding box center [475, 405] width 345 height 32
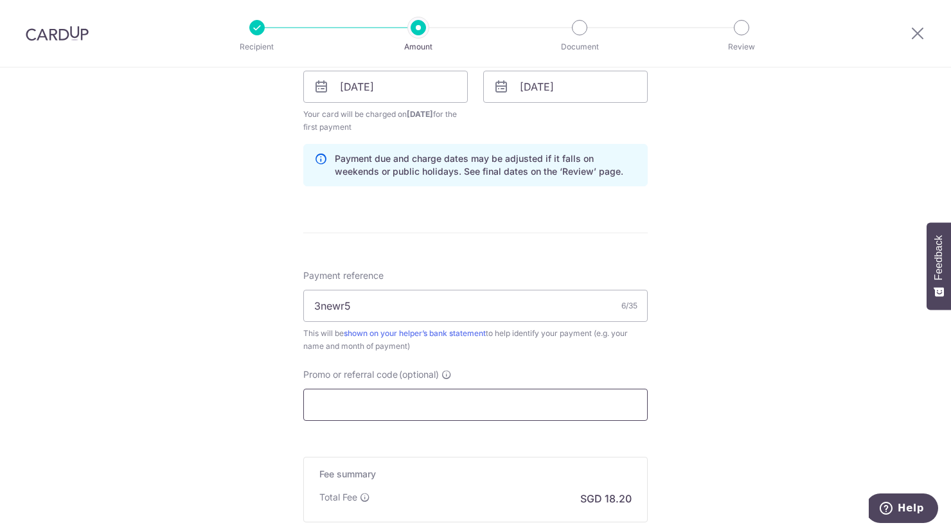
paste input "3newr5"
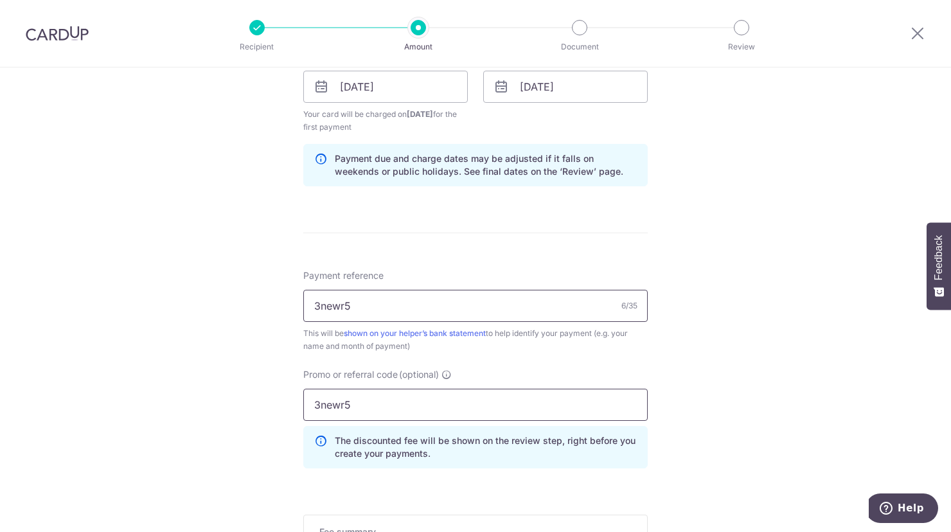
type input "3newr5"
click at [357, 309] on input "3newr5" at bounding box center [475, 306] width 345 height 32
type input "pay"
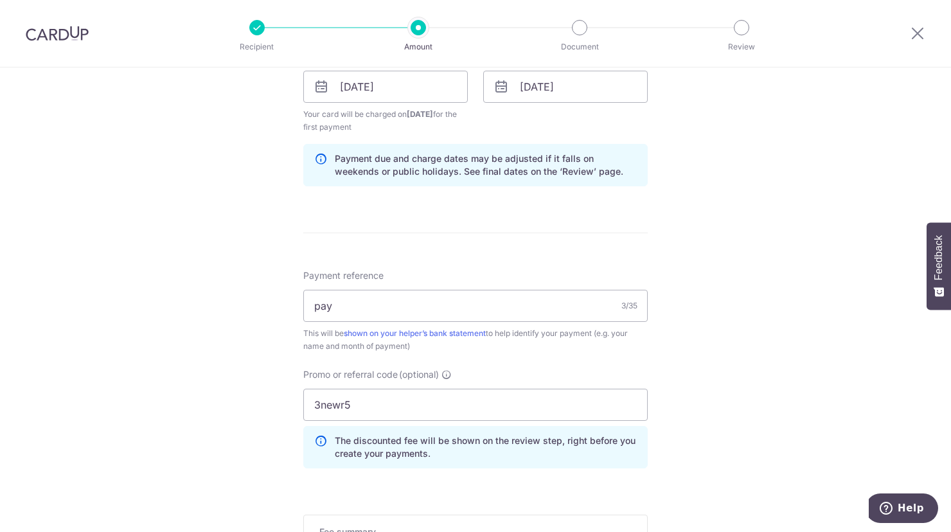
click at [395, 204] on form "Enter payment amount SGD 700.00 700.00 Select Card **** 8365 Add credit card Yo…" at bounding box center [475, 114] width 345 height 1141
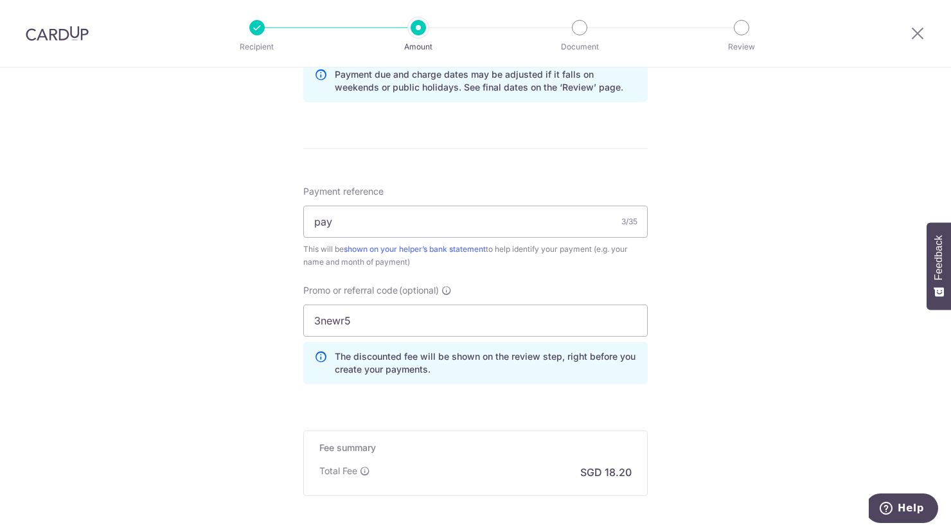
scroll to position [692, 0]
click at [358, 220] on input "pay" at bounding box center [475, 222] width 345 height 32
click at [398, 306] on input "3newr5" at bounding box center [475, 321] width 345 height 32
click at [350, 213] on input "Payment reference" at bounding box center [475, 222] width 345 height 32
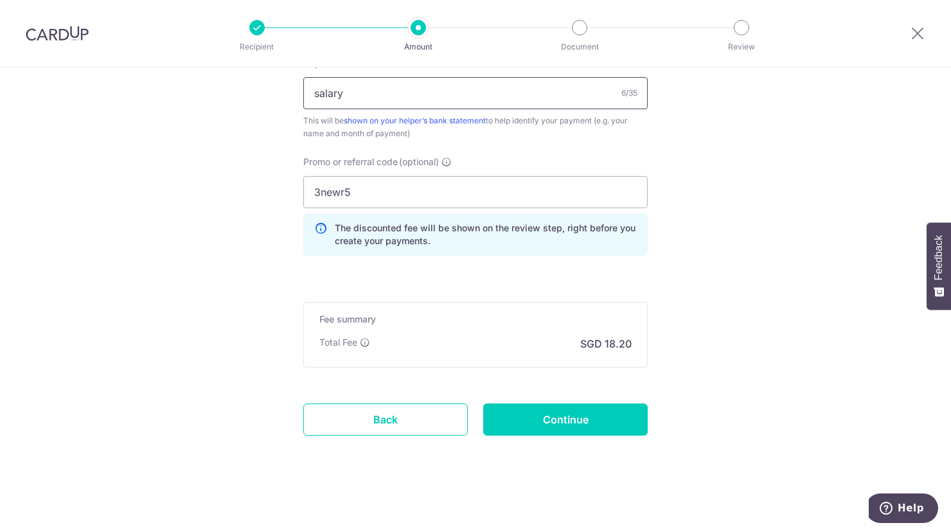
scroll to position [820, 0]
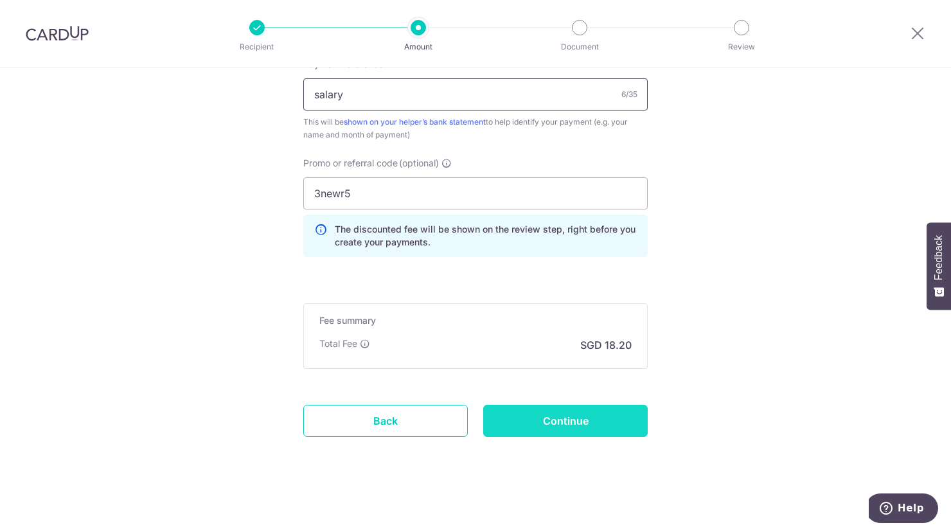
type input "salary"
click at [546, 435] on input "Continue" at bounding box center [565, 421] width 165 height 32
type input "Create Schedule"
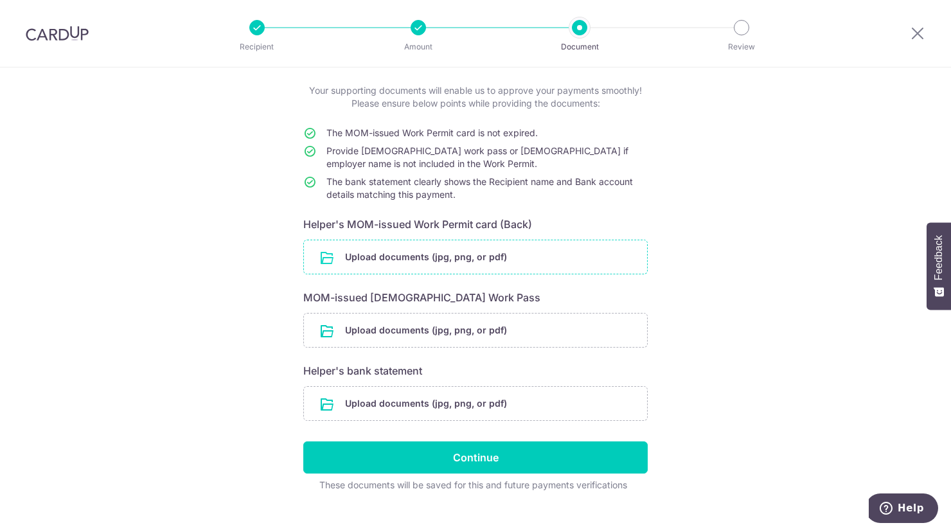
scroll to position [88, 0]
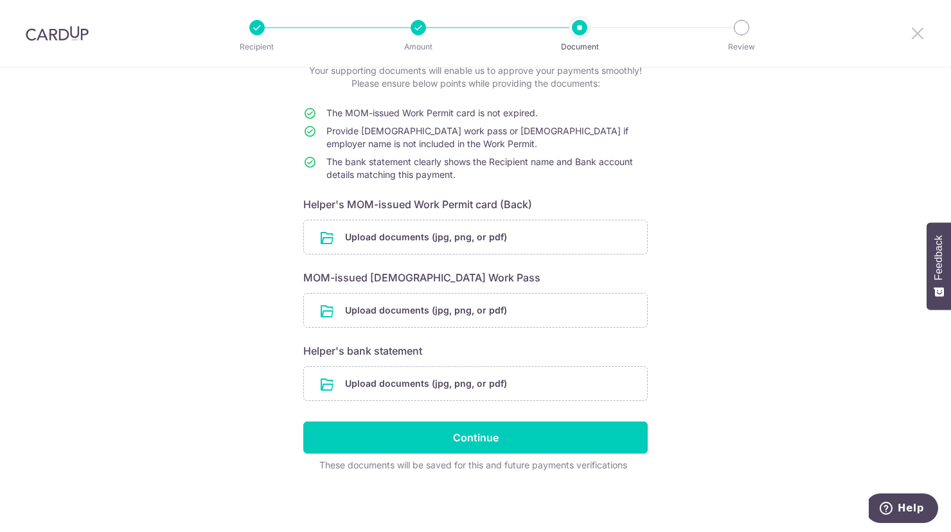
click at [917, 33] on icon at bounding box center [917, 33] width 15 height 16
click at [915, 30] on icon at bounding box center [917, 33] width 15 height 16
click at [62, 40] on img at bounding box center [57, 33] width 63 height 15
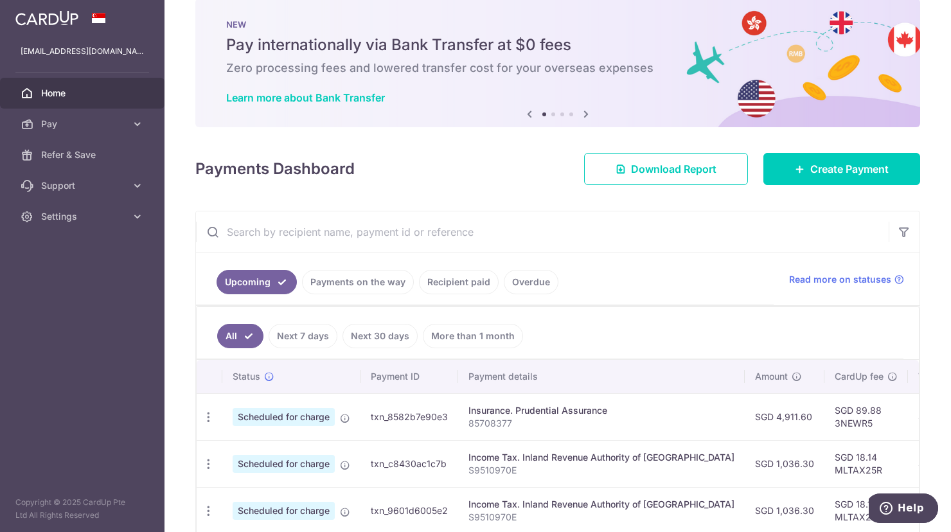
scroll to position [30, 0]
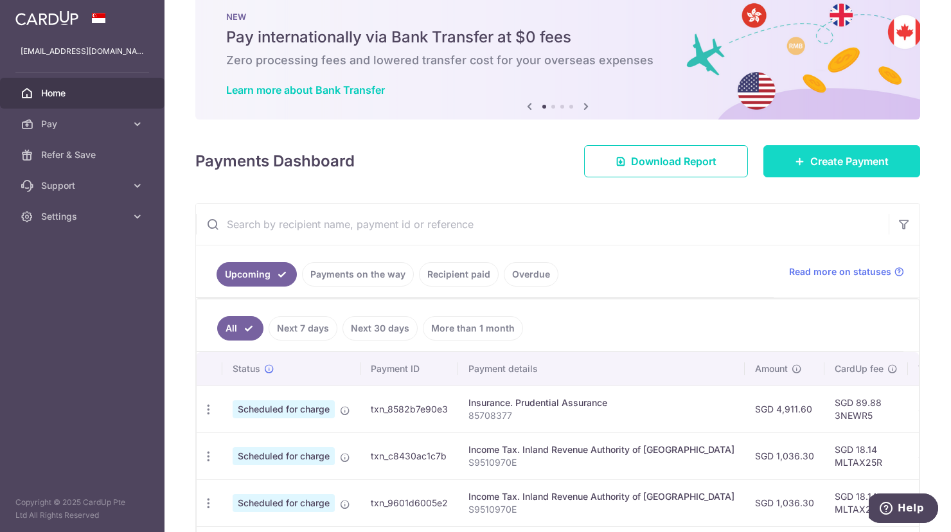
click at [823, 170] on link "Create Payment" at bounding box center [842, 161] width 157 height 32
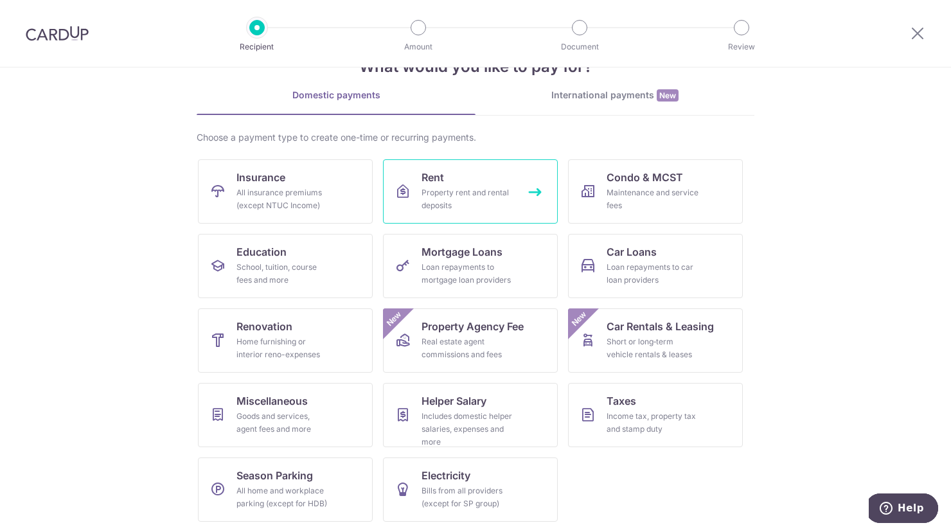
scroll to position [43, 0]
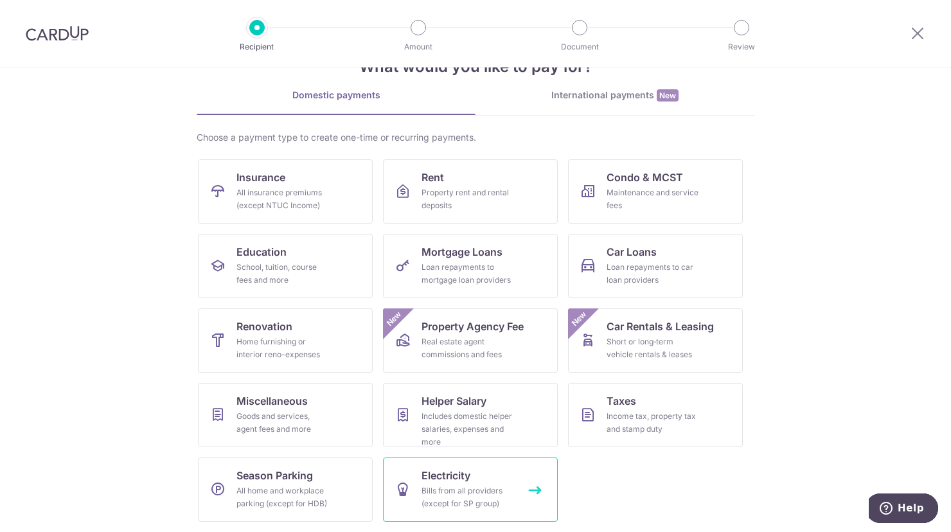
click at [415, 473] on link "Electricity Bills from all providers (except for SP group)" at bounding box center [470, 490] width 175 height 64
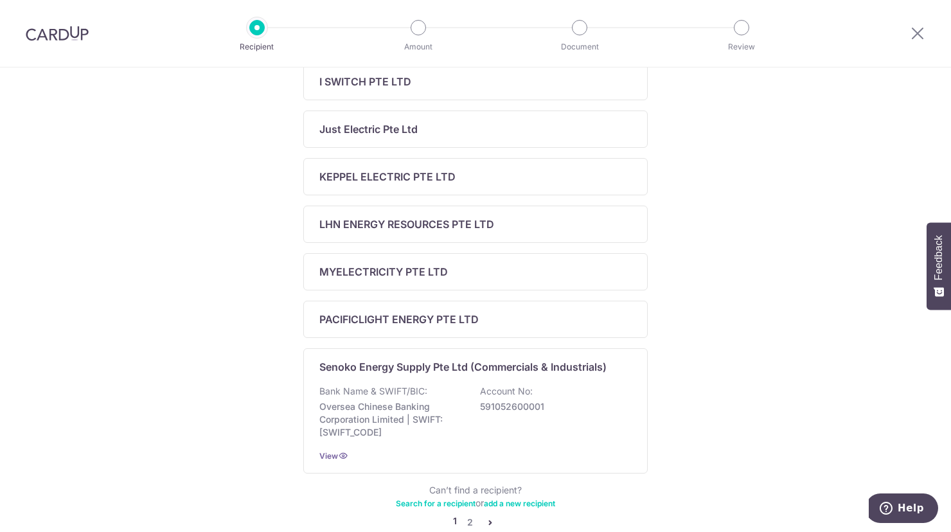
scroll to position [433, 0]
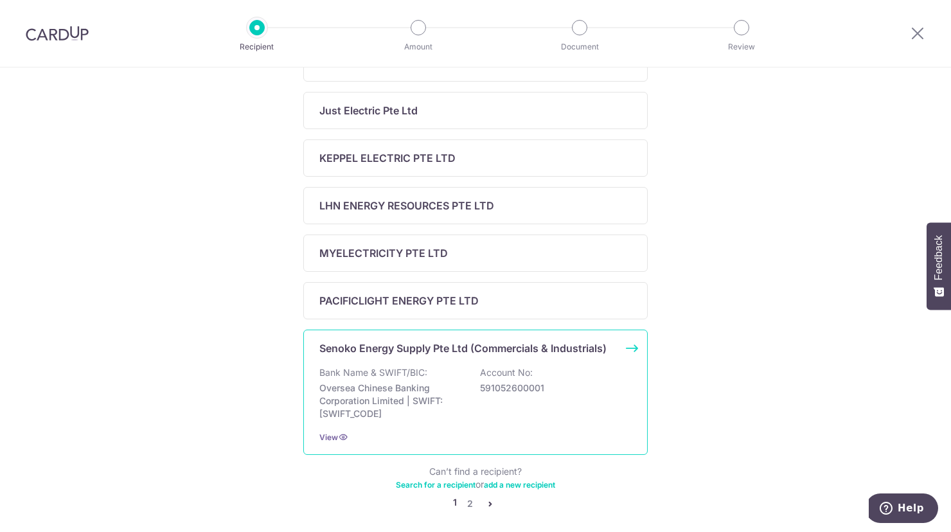
click at [456, 404] on p "Oversea Chinese Banking Corporation Limited | SWIFT: [SWIFT_CODE]" at bounding box center [391, 401] width 144 height 39
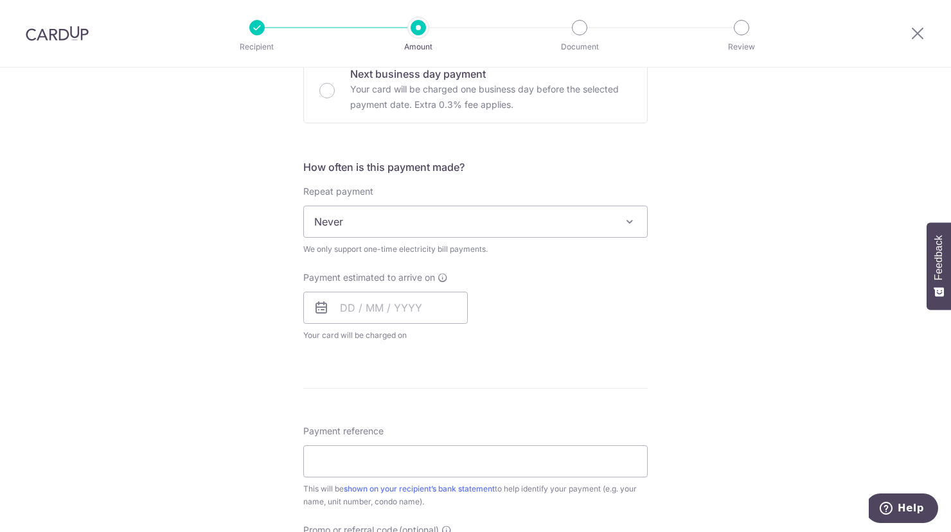
scroll to position [406, 0]
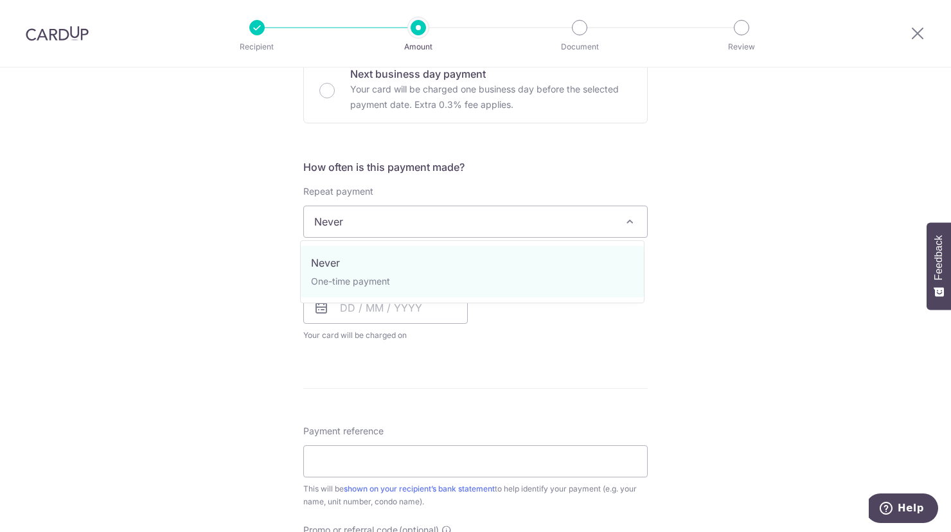
click at [429, 208] on span "Never" at bounding box center [475, 221] width 343 height 31
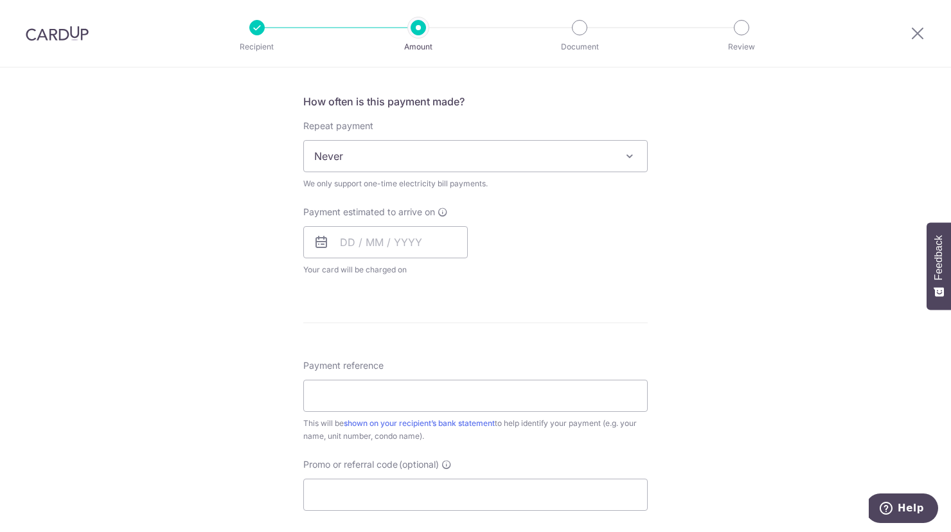
scroll to position [287, 0]
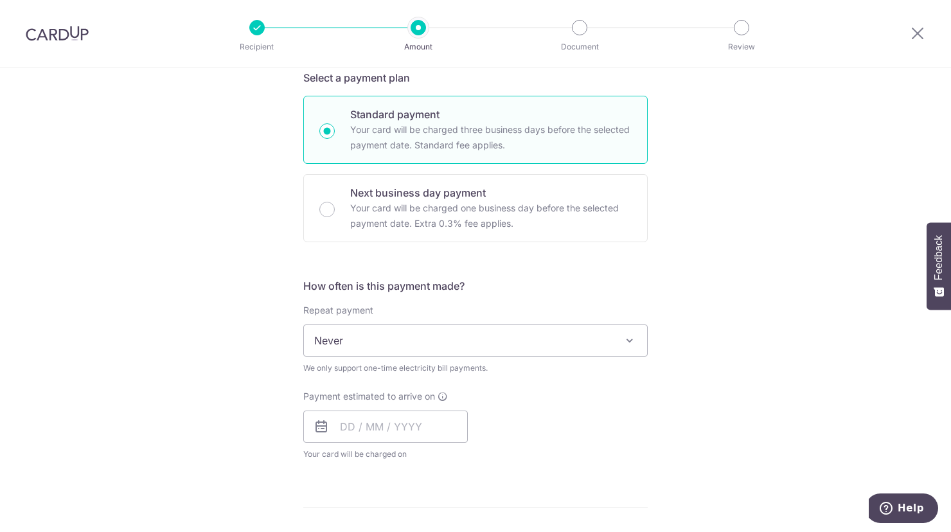
click at [379, 343] on span "Never" at bounding box center [475, 340] width 343 height 31
click at [166, 249] on div "Tell us more about your payment Enter payment amount SGD Select Card Select opt…" at bounding box center [475, 371] width 951 height 1181
click at [911, 39] on icon at bounding box center [917, 33] width 15 height 16
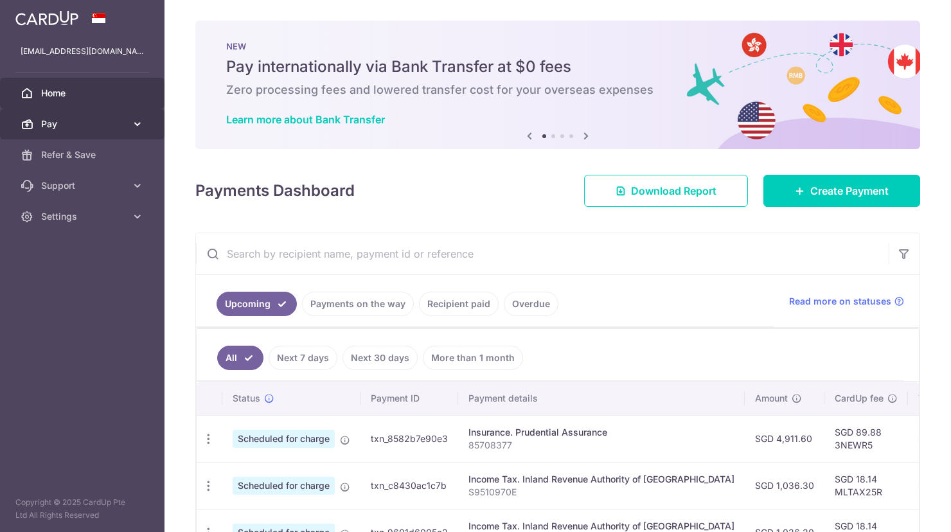
click at [71, 113] on link "Pay" at bounding box center [82, 124] width 165 height 31
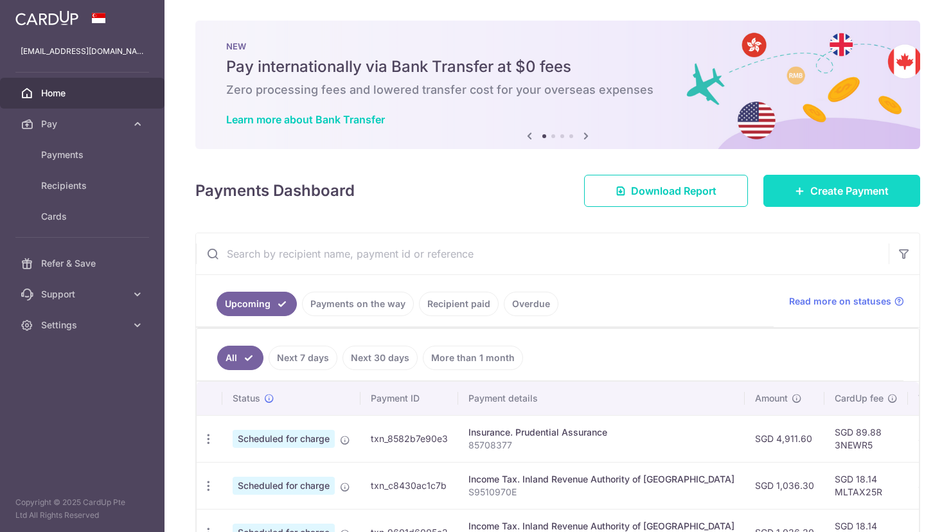
click at [830, 178] on link "Create Payment" at bounding box center [842, 191] width 157 height 32
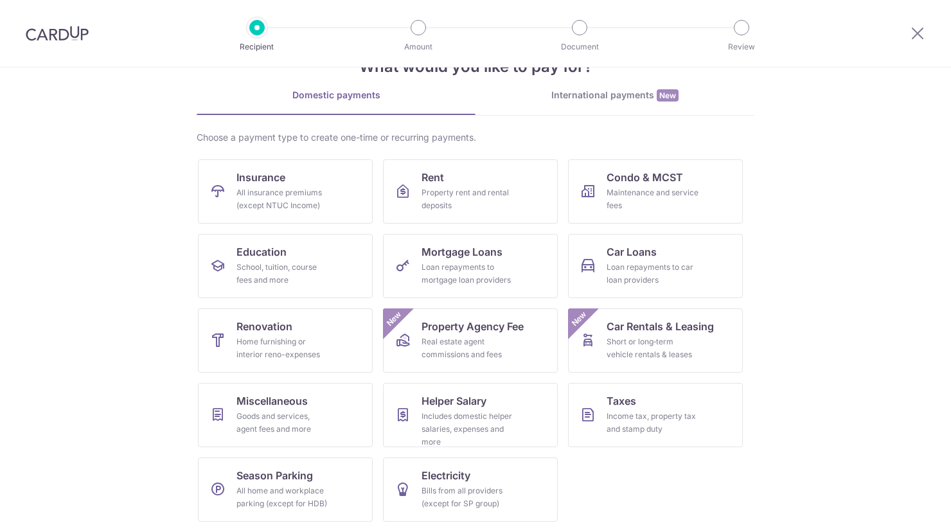
scroll to position [43, 0]
click at [280, 402] on span "Miscellaneous" at bounding box center [272, 400] width 71 height 15
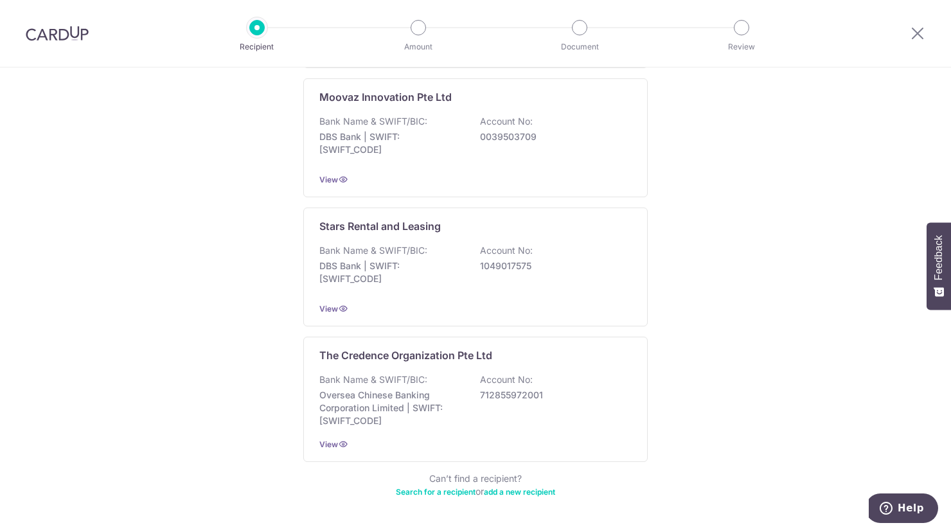
scroll to position [609, 0]
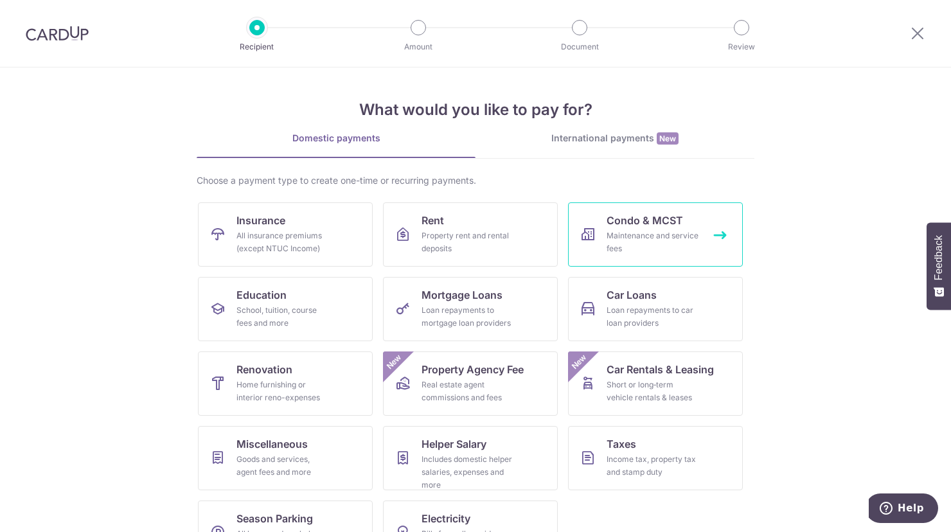
click at [634, 210] on link "Condo & MCST Maintenance and service fees" at bounding box center [655, 234] width 175 height 64
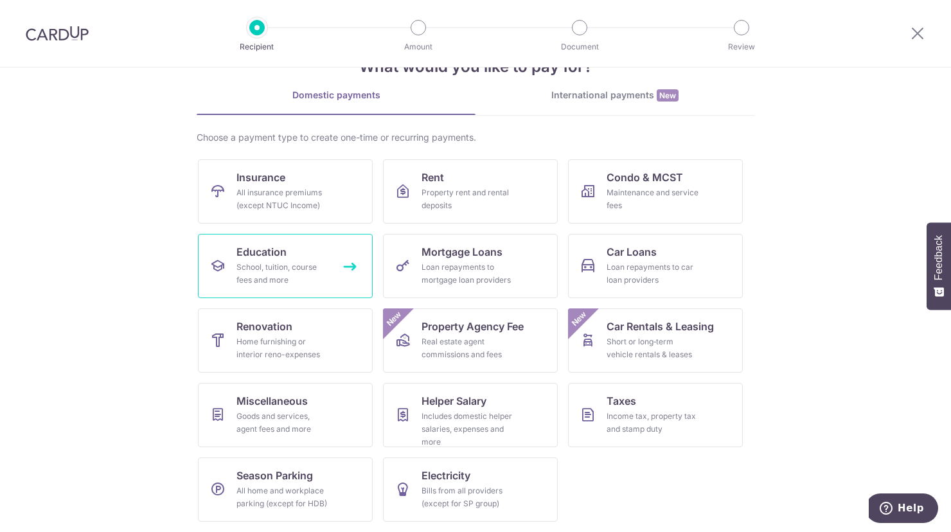
click at [310, 250] on link "Education School, tuition, course fees and more" at bounding box center [285, 266] width 175 height 64
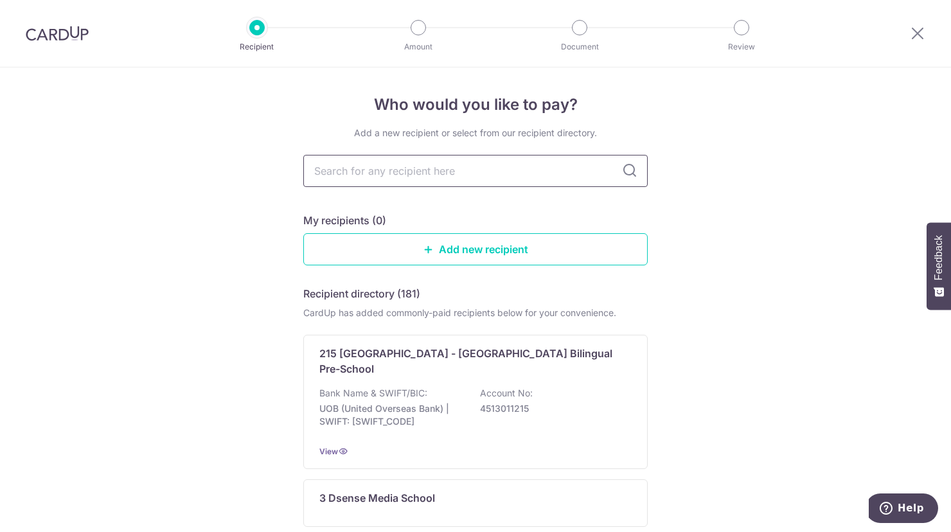
click at [375, 172] on input "text" at bounding box center [475, 171] width 345 height 32
type input "children"
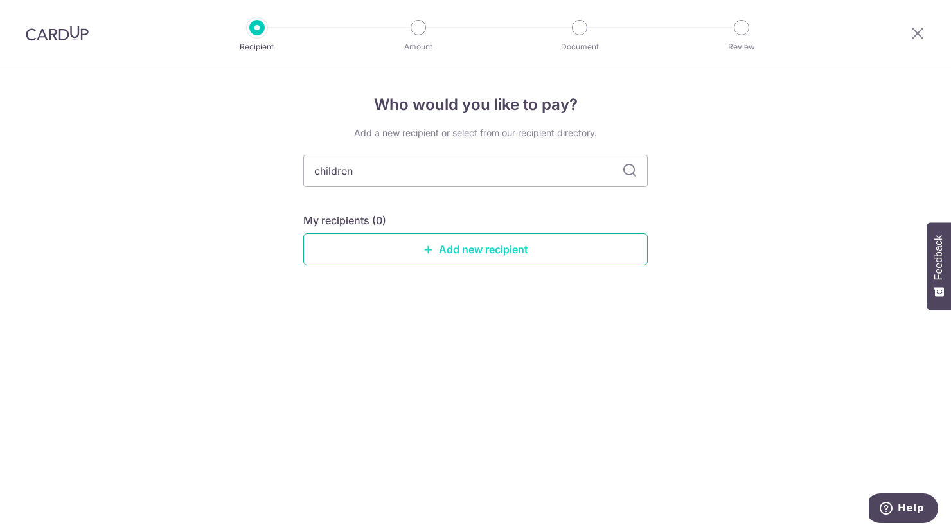
click at [427, 234] on link "Add new recipient" at bounding box center [475, 249] width 345 height 32
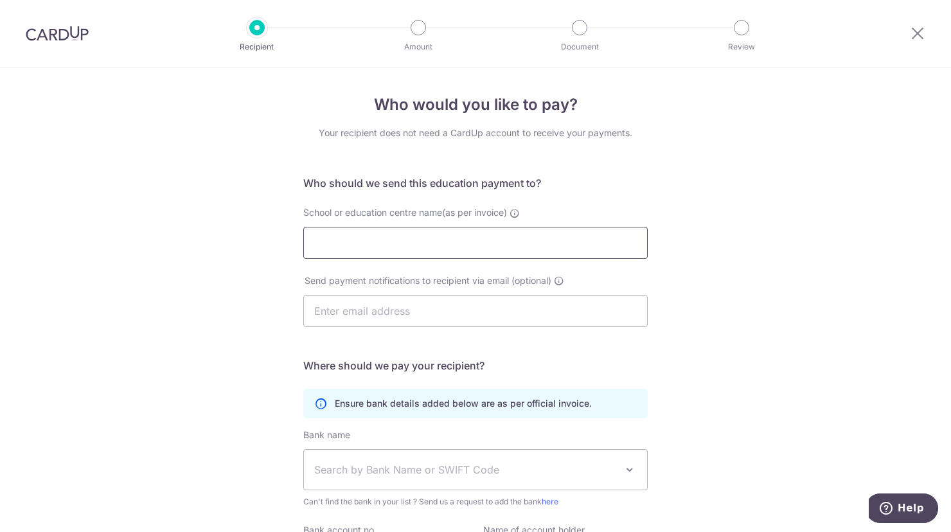
click at [427, 234] on input "School or education centre name(as per invoice)" at bounding box center [475, 243] width 345 height 32
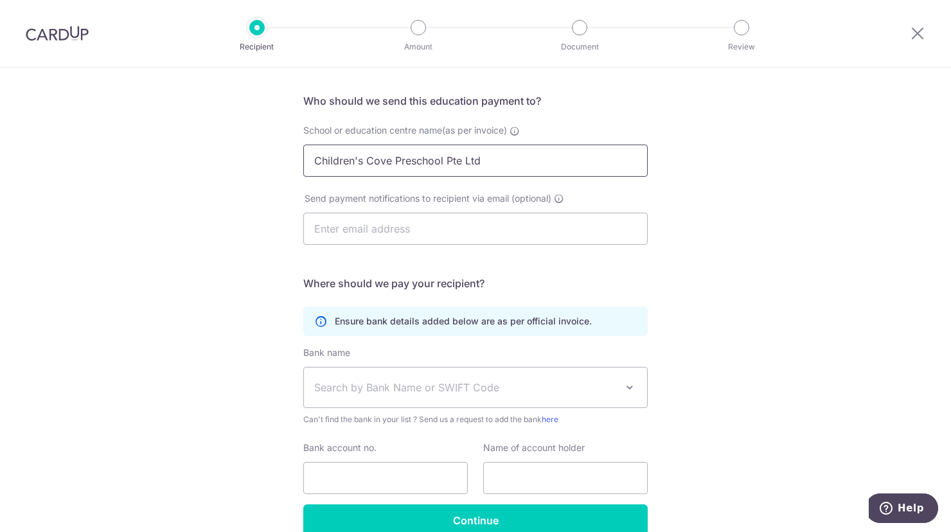
scroll to position [119, 0]
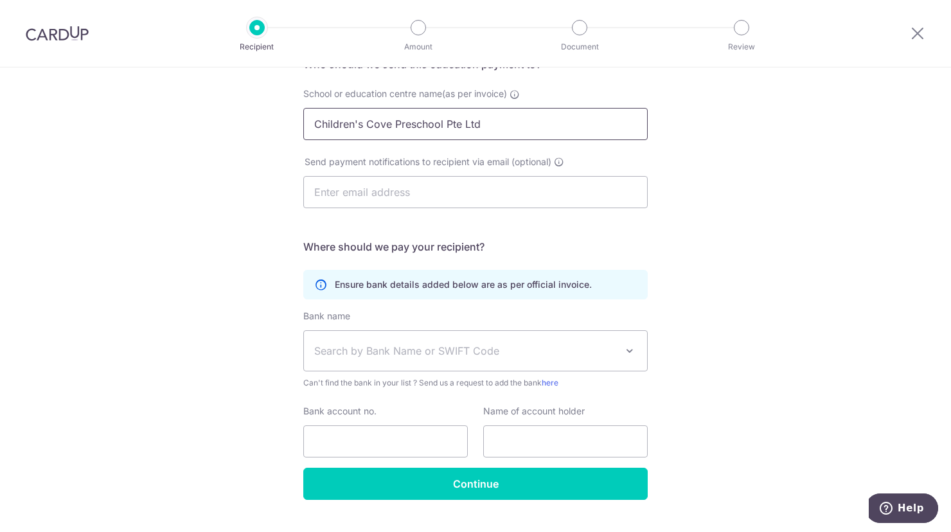
type input "Children's Cove Preschool Pte Ltd"
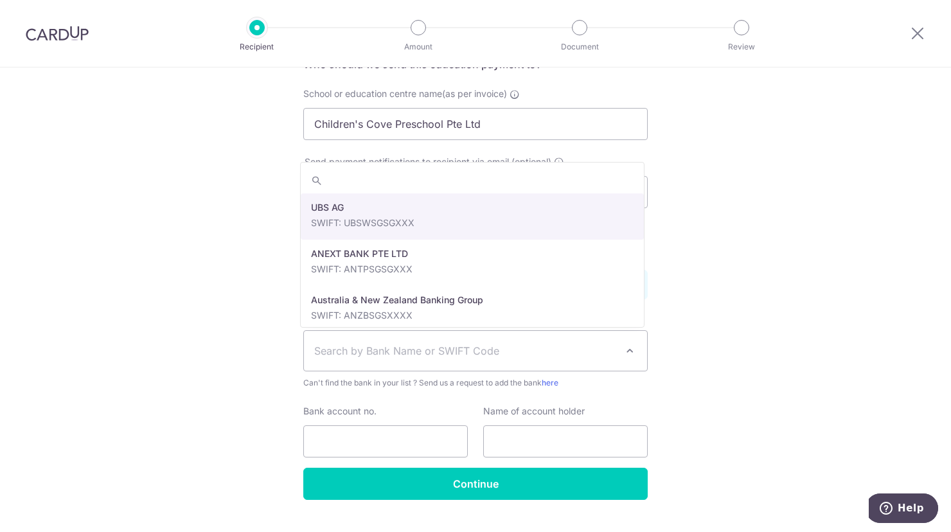
click at [379, 353] on span "Search by Bank Name or SWIFT Code" at bounding box center [465, 350] width 302 height 15
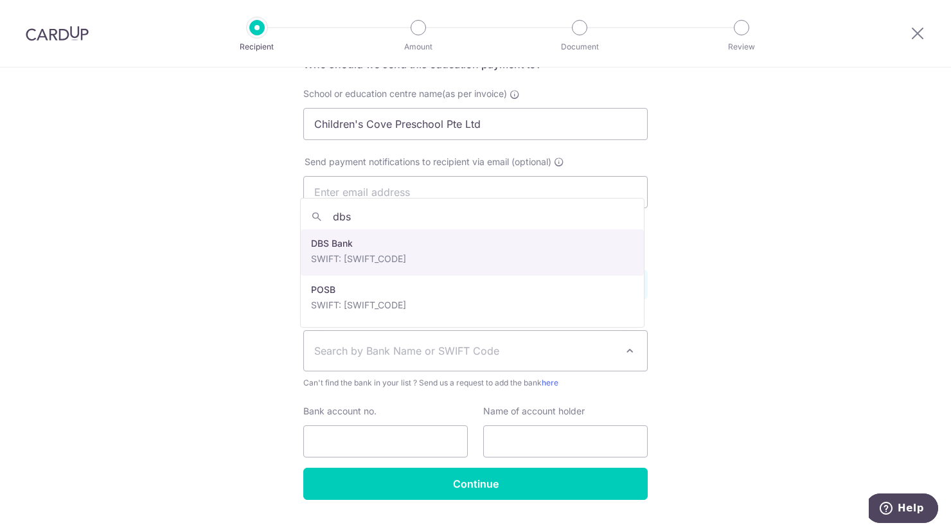
type input "dbs"
select select "6"
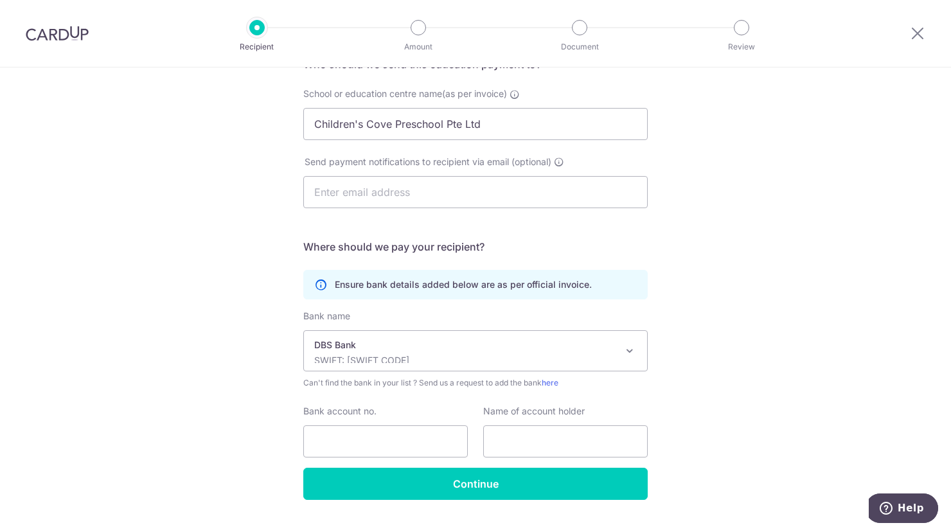
scroll to position [147, 0]
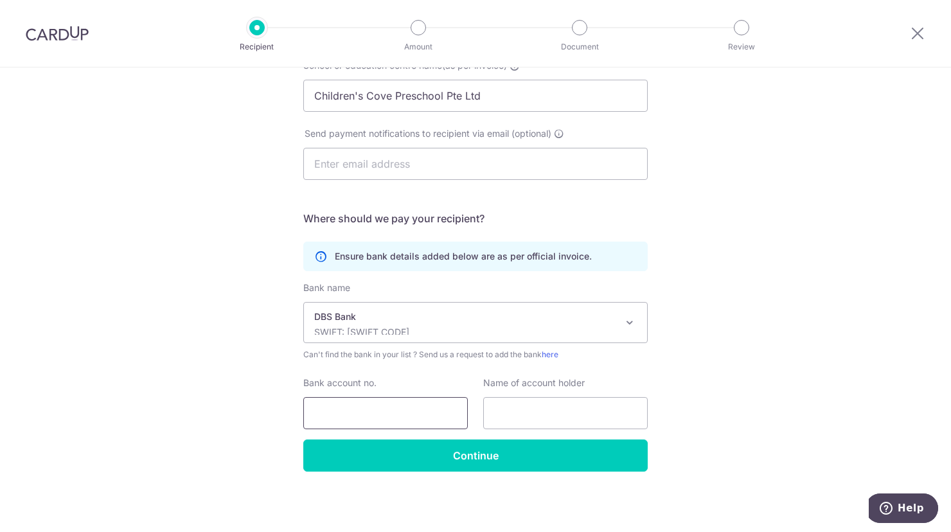
click at [364, 414] on input "Bank account no." at bounding box center [385, 413] width 165 height 32
type input "0720026853"
click at [418, 91] on input "Children's Cove Preschool Pte Ltd" at bounding box center [475, 96] width 345 height 32
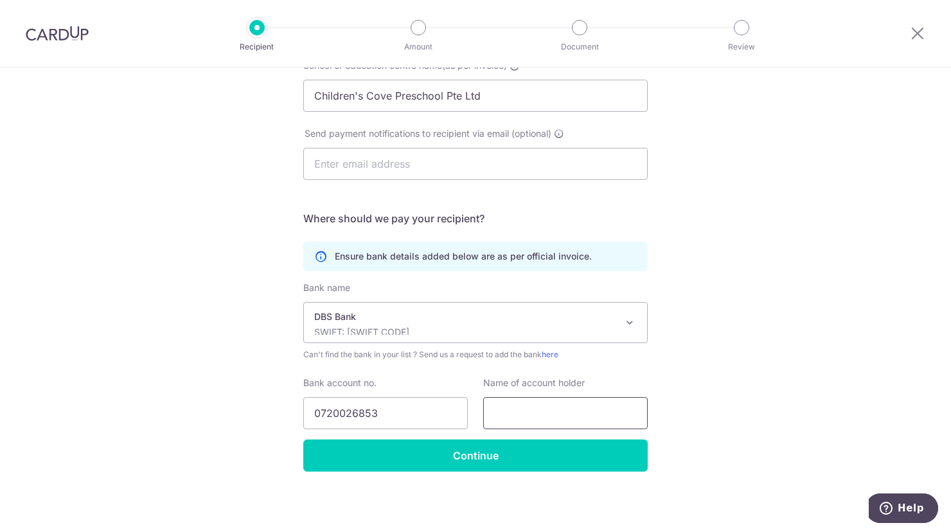
click at [532, 418] on input "text" at bounding box center [565, 413] width 165 height 32
paste input "Children's Cove Preschool Pte Ltd"
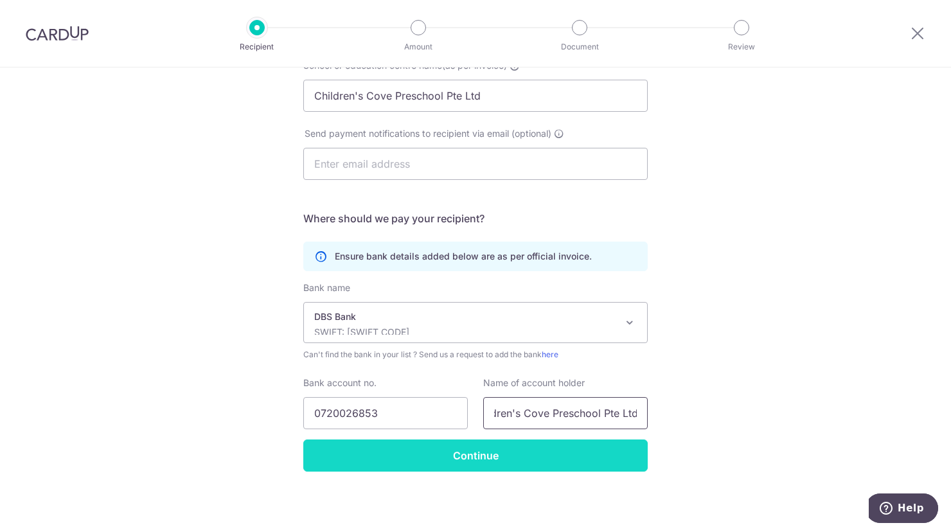
type input "Children's Cove Preschool Pte Ltd"
click at [568, 449] on input "Continue" at bounding box center [475, 456] width 345 height 32
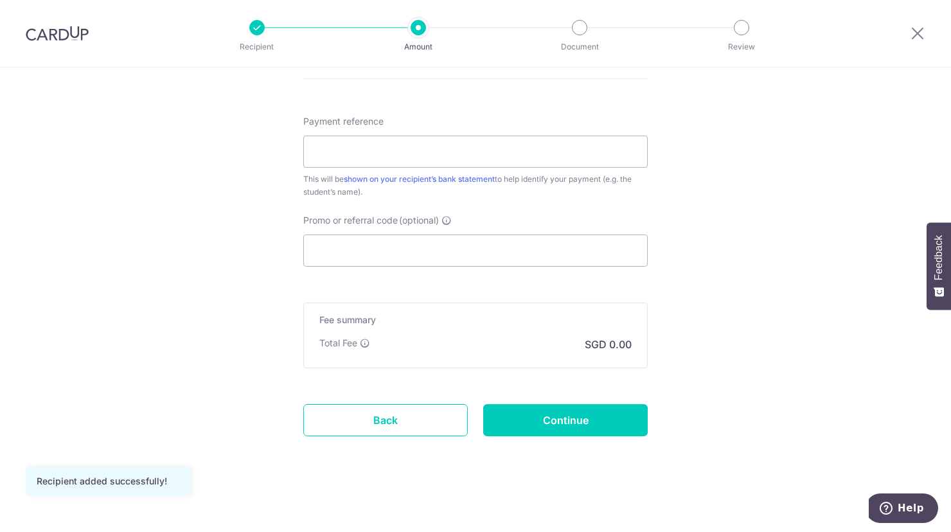
scroll to position [698, 0]
click at [412, 419] on link "Back" at bounding box center [385, 420] width 165 height 32
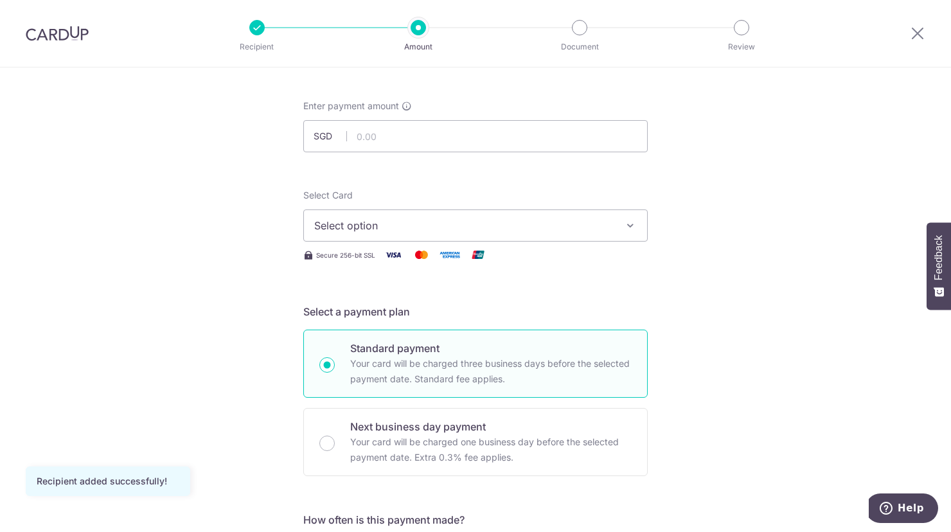
scroll to position [0, 0]
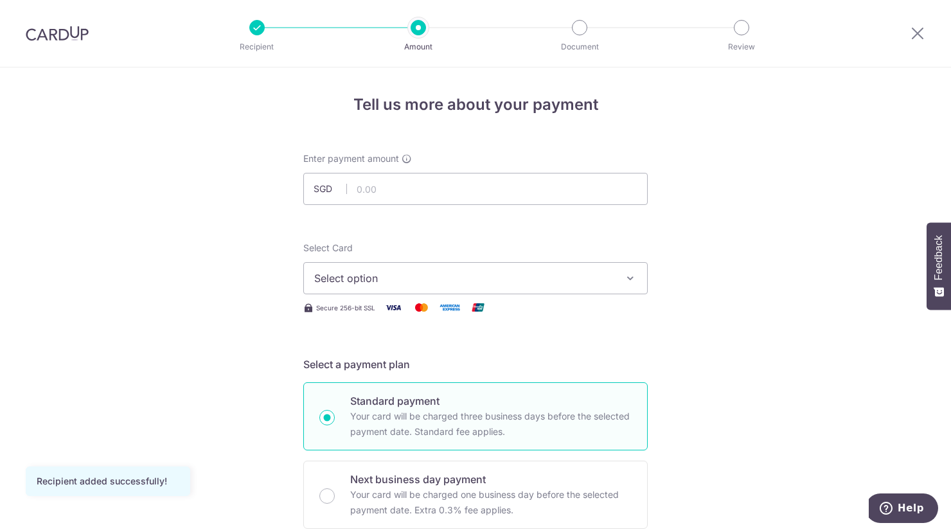
click at [447, 167] on div "Enter payment amount SGD" at bounding box center [475, 178] width 345 height 53
click at [415, 179] on input "text" at bounding box center [475, 189] width 345 height 32
click at [415, 181] on input "text" at bounding box center [475, 189] width 345 height 32
click at [384, 181] on input "text" at bounding box center [475, 189] width 345 height 32
click at [348, 186] on input "text" at bounding box center [475, 189] width 345 height 32
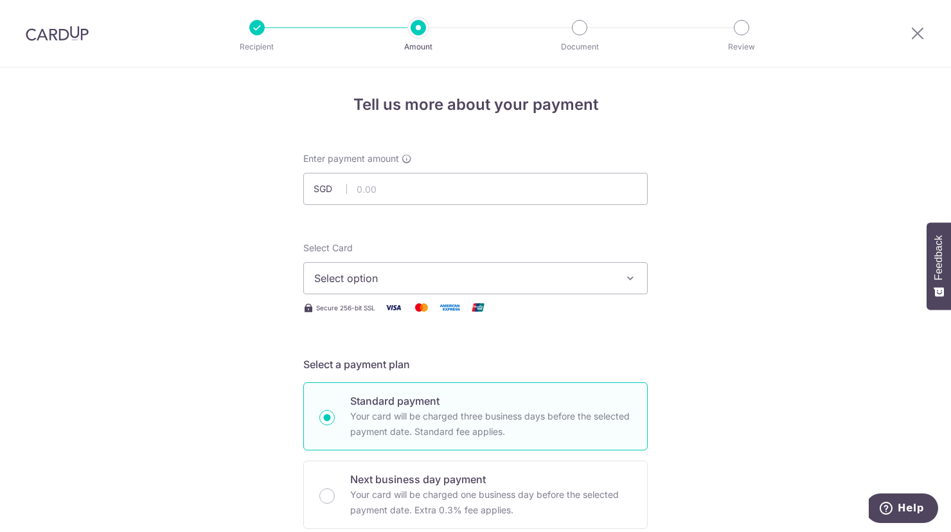
click at [347, 246] on span "Select Card" at bounding box center [327, 247] width 49 height 11
click at [347, 262] on button "Select option" at bounding box center [475, 278] width 345 height 32
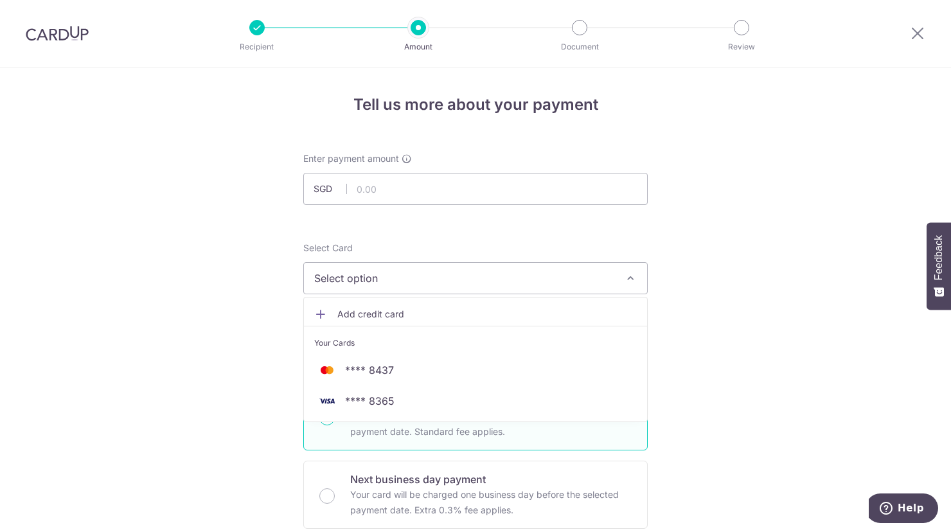
click at [343, 271] on span "Select option" at bounding box center [464, 278] width 300 height 15
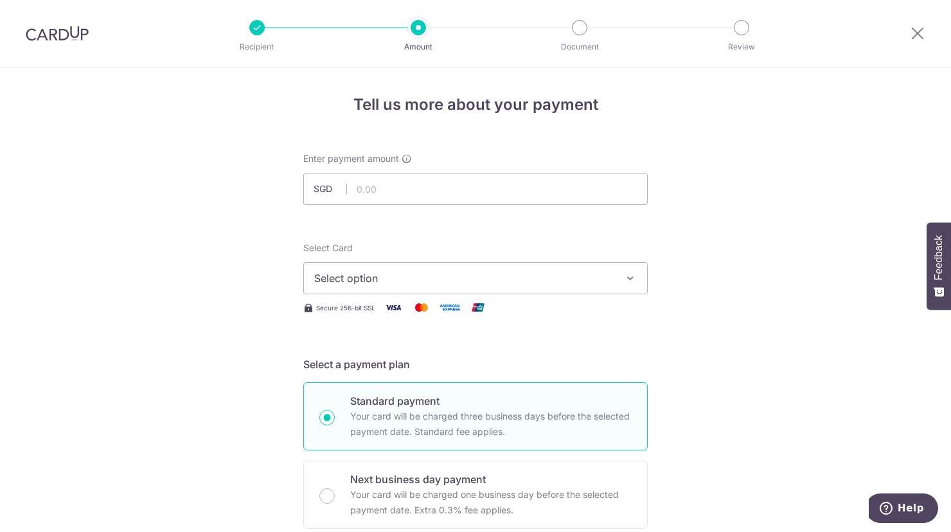
click at [346, 285] on span "Select option" at bounding box center [464, 278] width 300 height 15
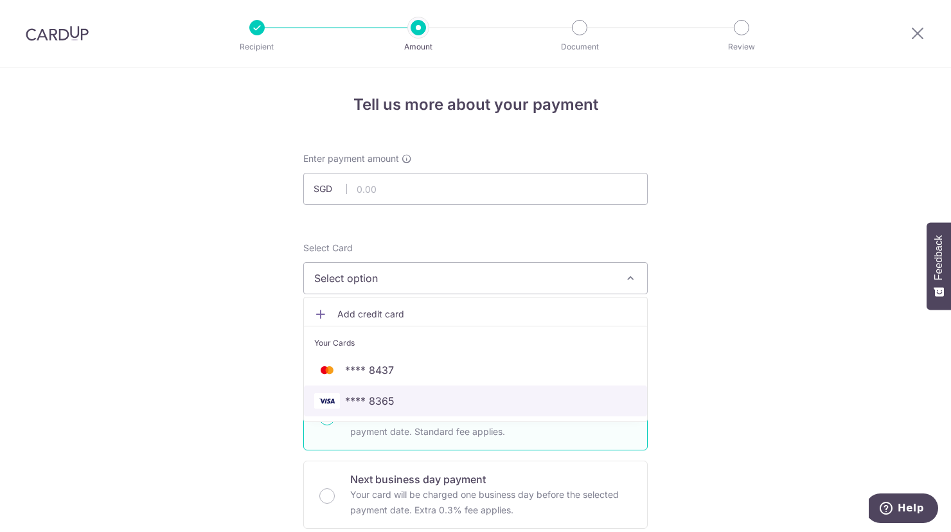
click at [355, 395] on span "**** 8365" at bounding box center [369, 400] width 49 height 15
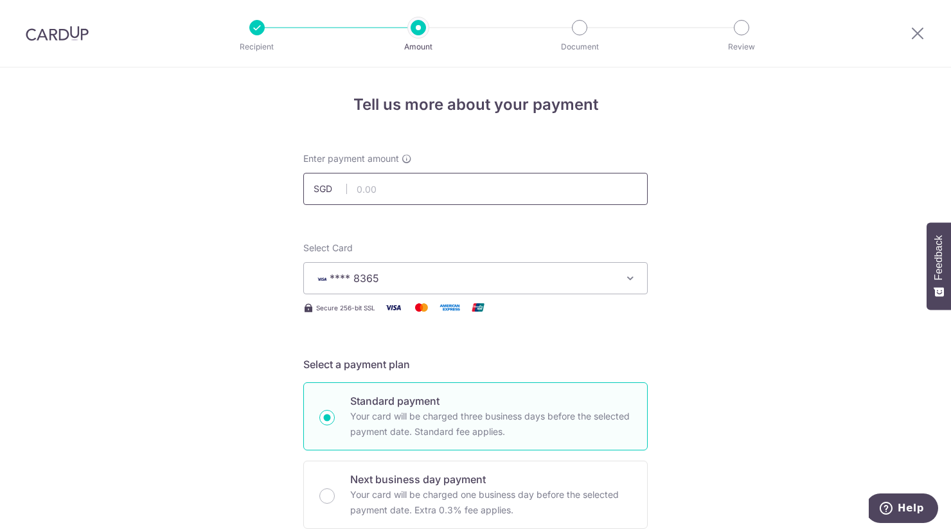
click at [381, 191] on input "text" at bounding box center [475, 189] width 345 height 32
click at [502, 192] on input "text" at bounding box center [475, 189] width 345 height 32
click at [516, 298] on div "Select Card **** 8365 Add credit card Your Cards **** 8437 **** 8365 Secure 256…" at bounding box center [475, 279] width 345 height 74
click at [369, 187] on input "text" at bounding box center [475, 189] width 345 height 32
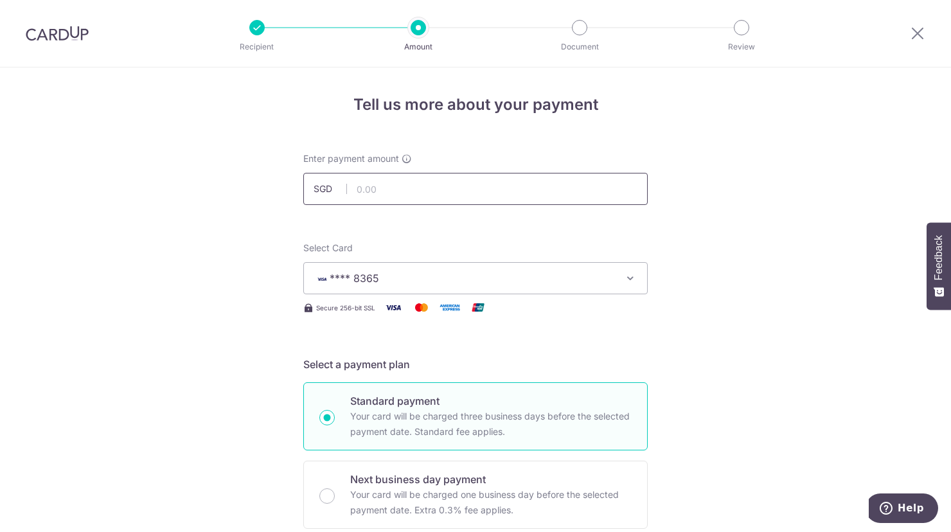
click at [369, 187] on input "text" at bounding box center [475, 189] width 345 height 32
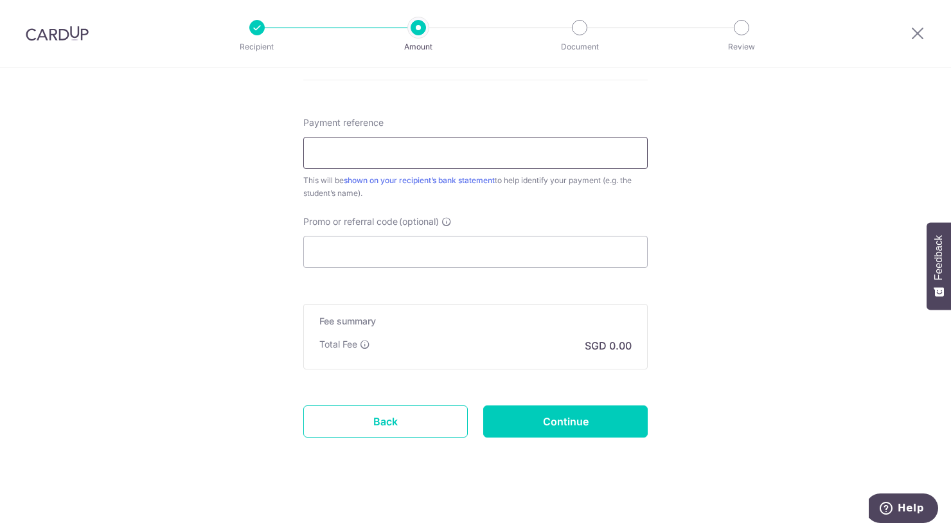
scroll to position [536, 0]
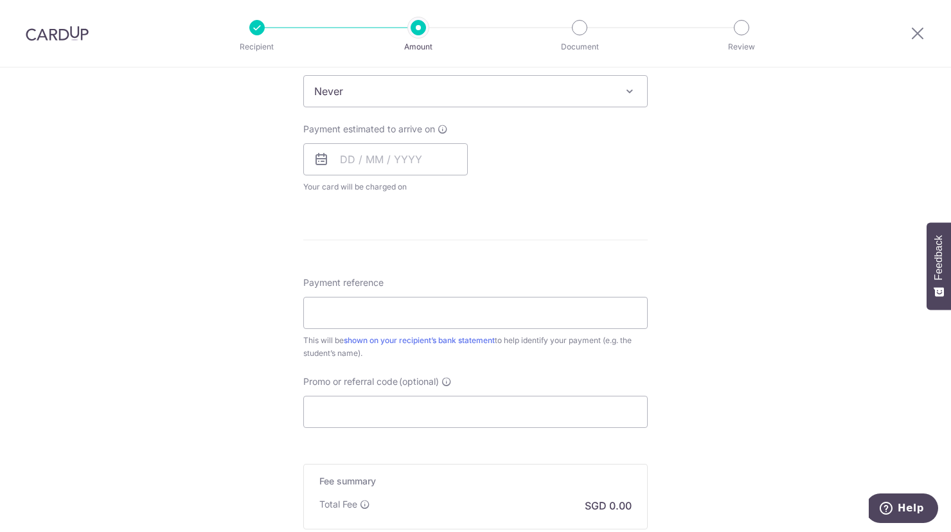
click at [343, 143] on div "Payment estimated to arrive on Your card will be charged on for the first payme…" at bounding box center [385, 158] width 165 height 71
click at [342, 145] on input "text" at bounding box center [385, 159] width 165 height 32
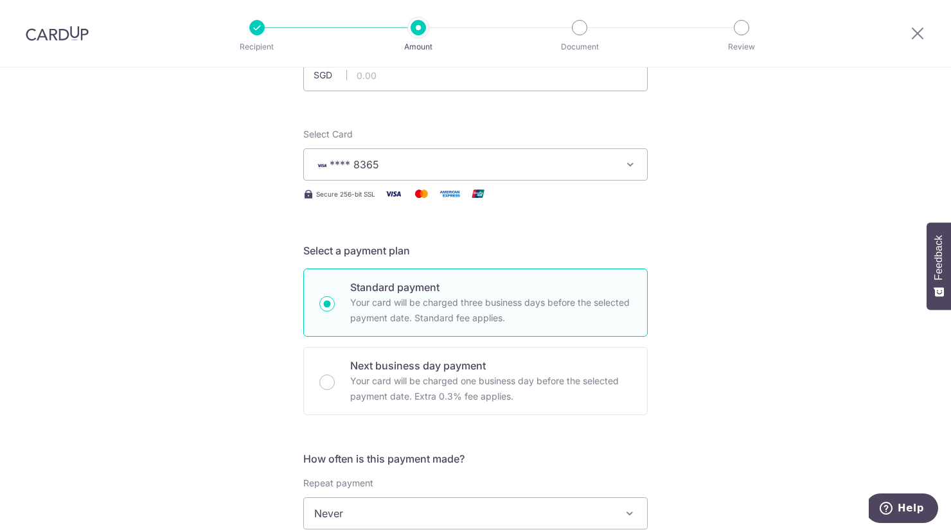
scroll to position [0, 0]
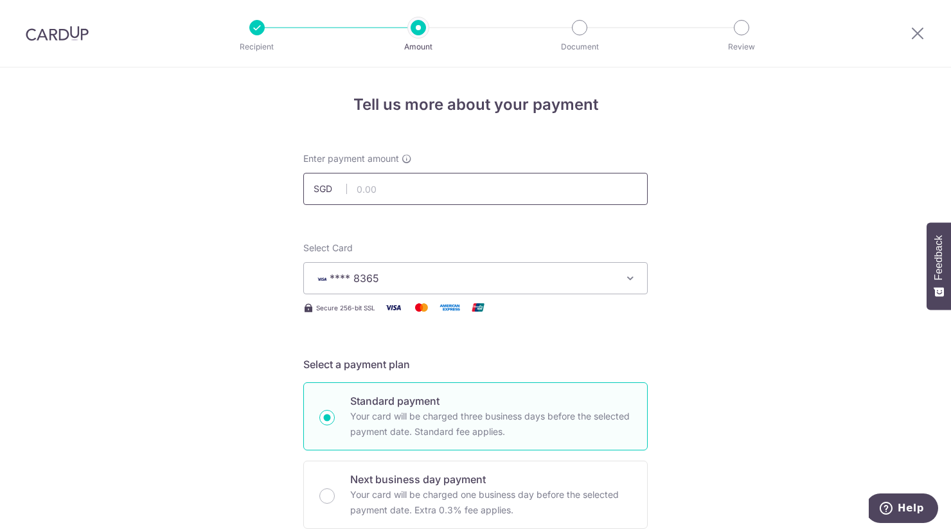
click at [359, 191] on input "text" at bounding box center [475, 189] width 345 height 32
type input "1036.30"
click at [406, 192] on input "1036.30" at bounding box center [475, 189] width 345 height 32
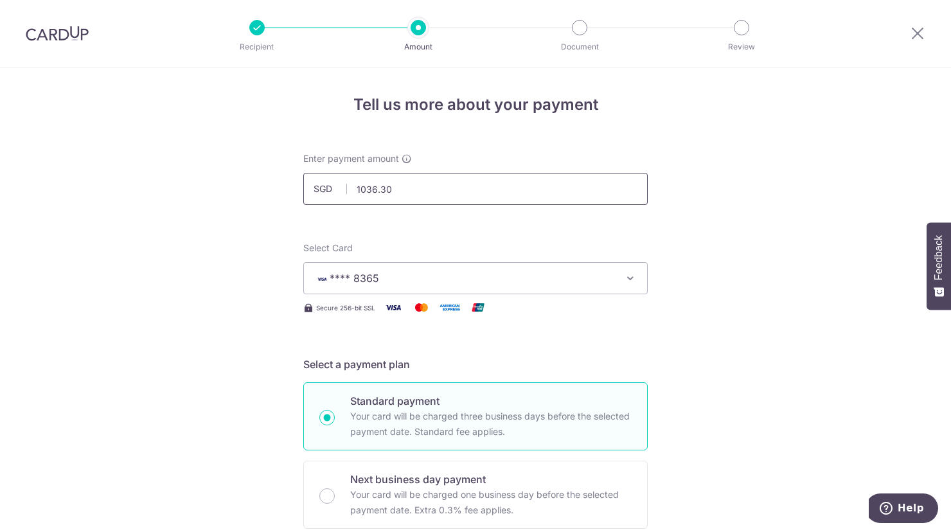
click at [406, 192] on input "1036.30" at bounding box center [475, 189] width 345 height 32
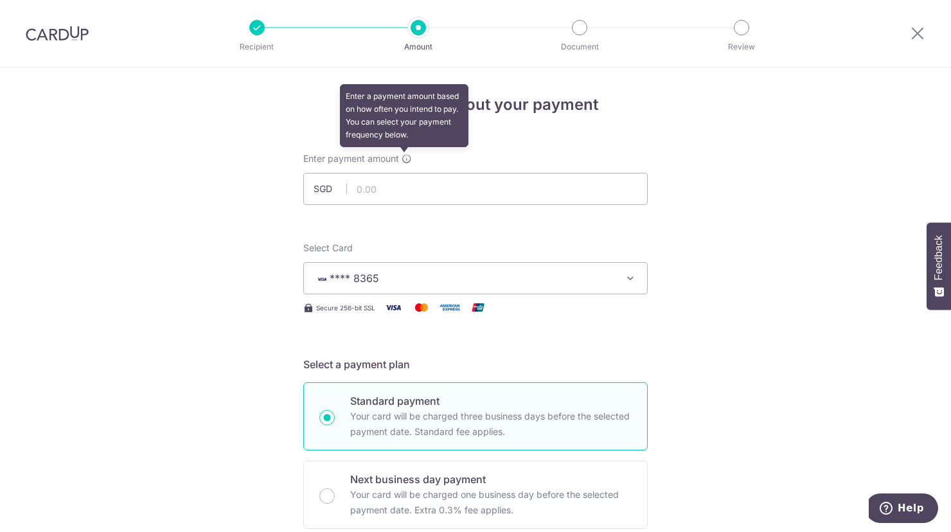
click at [406, 159] on icon at bounding box center [407, 159] width 10 height 10
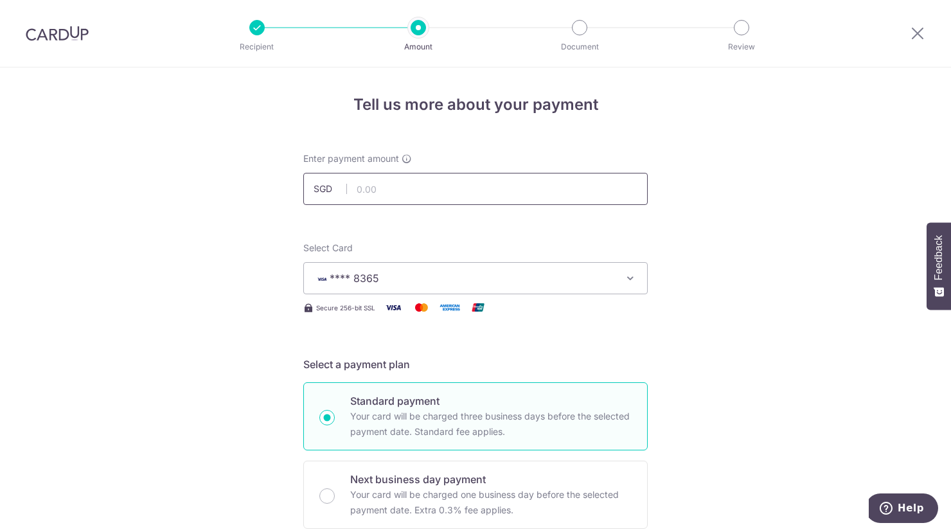
click at [384, 183] on input "text" at bounding box center [475, 189] width 345 height 32
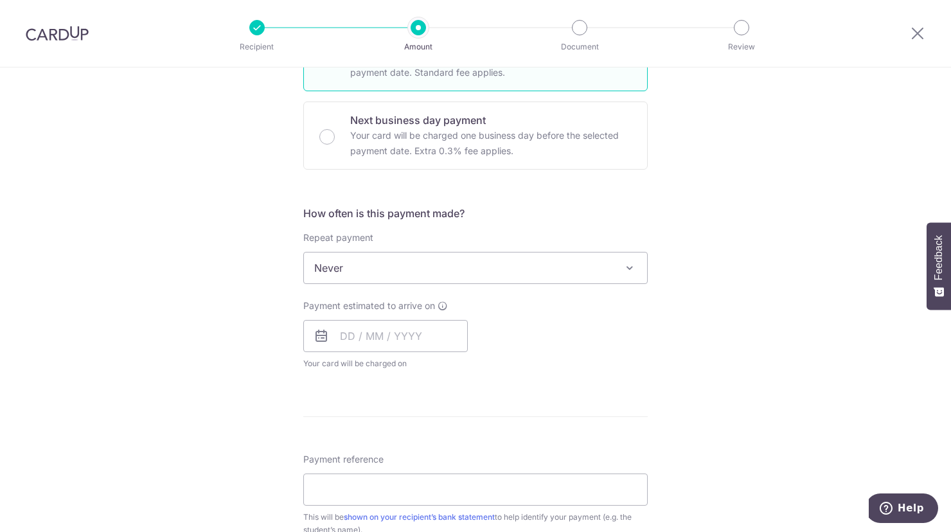
scroll to position [360, 0]
click at [386, 330] on input "text" at bounding box center [385, 335] width 165 height 32
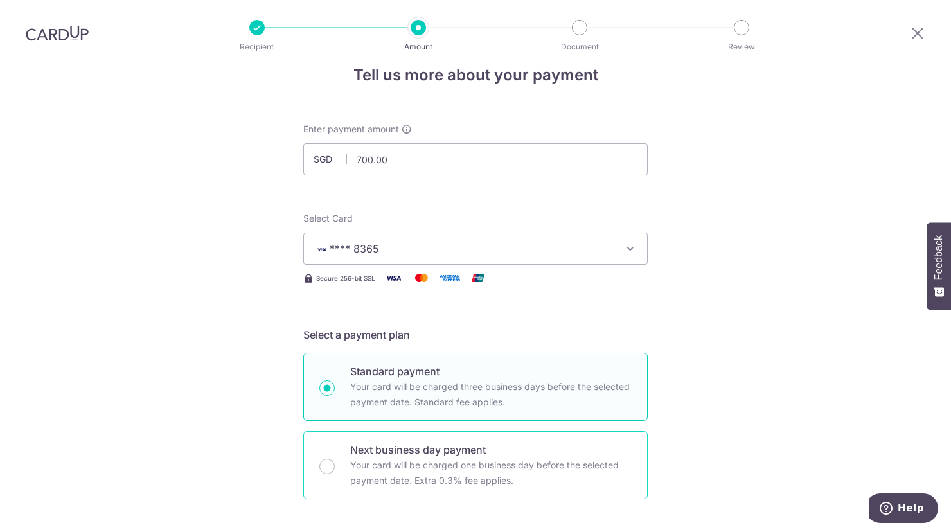
scroll to position [0, 0]
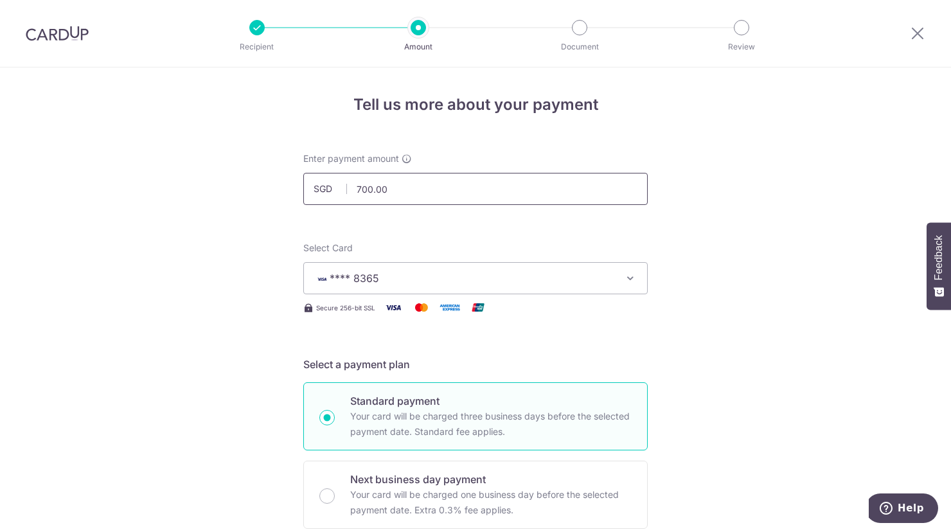
click at [375, 177] on input "700.00" at bounding box center [475, 189] width 345 height 32
click at [368, 184] on input "700.00" at bounding box center [475, 189] width 345 height 32
click at [368, 195] on input "700.00" at bounding box center [475, 189] width 345 height 32
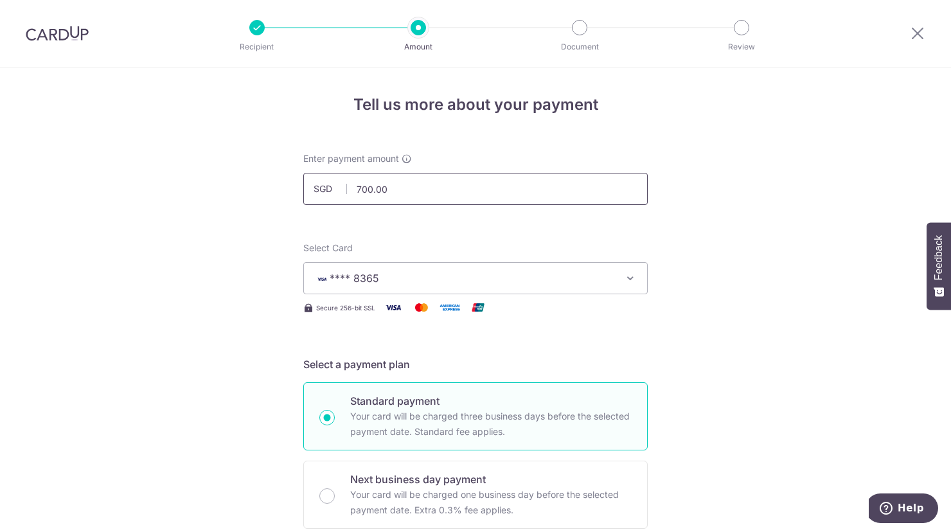
click at [373, 204] on input "700.00" at bounding box center [475, 189] width 345 height 32
click at [385, 191] on input "700.00" at bounding box center [475, 189] width 345 height 32
paste input "953.25"
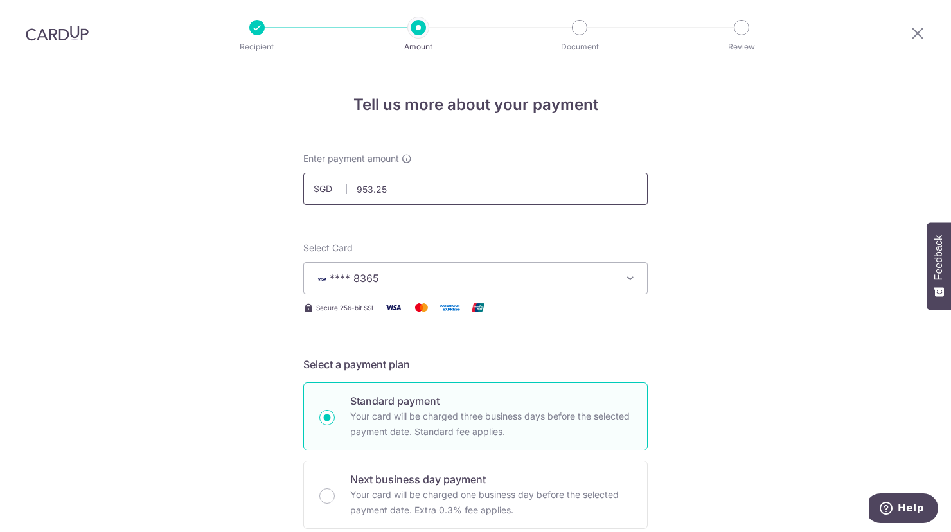
type input "953.25"
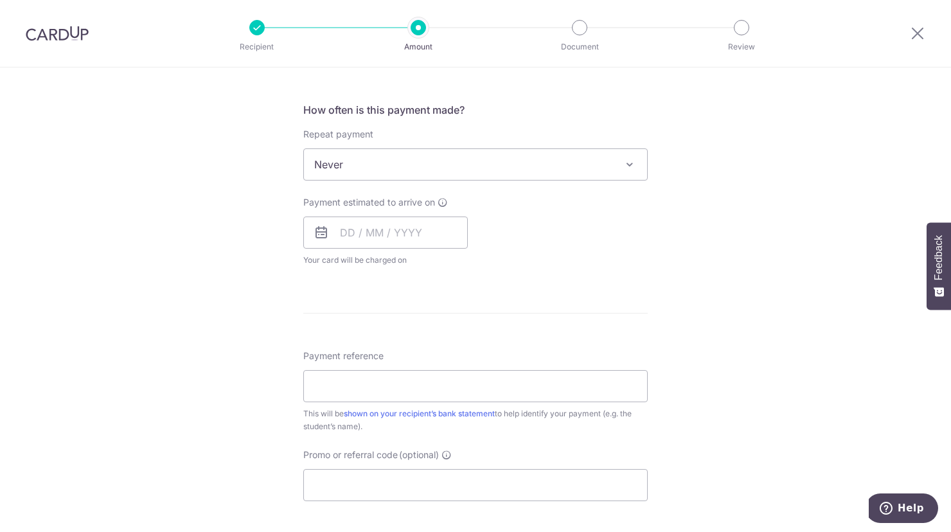
scroll to position [462, 0]
click at [330, 238] on input "text" at bounding box center [385, 233] width 165 height 32
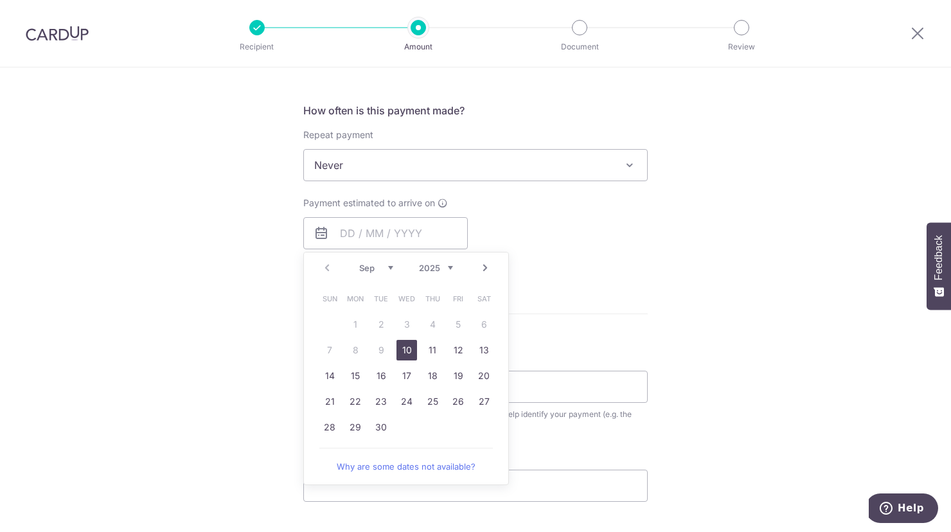
click at [247, 316] on div "Tell us more about your payment Enter payment amount SGD 953.25 953.25 Recipien…" at bounding box center [475, 186] width 951 height 1163
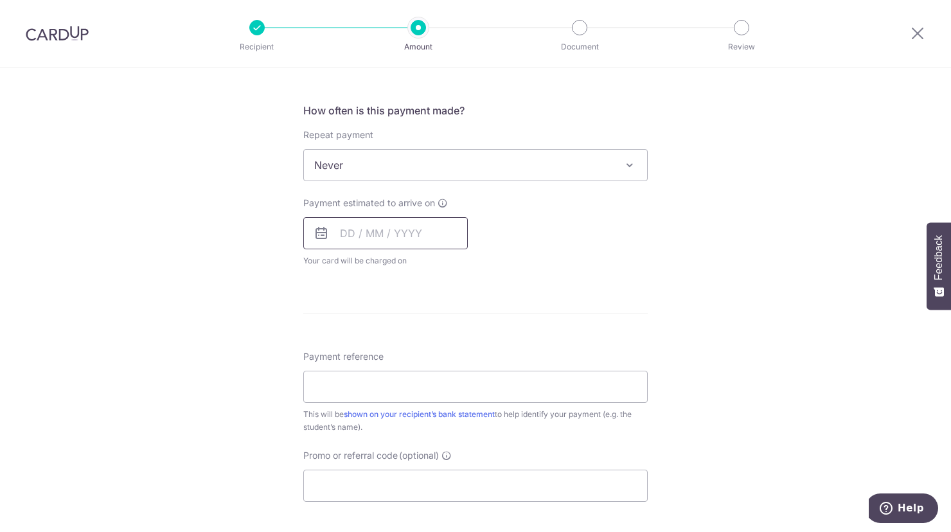
click at [368, 242] on input "text" at bounding box center [385, 233] width 165 height 32
